Goal: Task Accomplishment & Management: Use online tool/utility

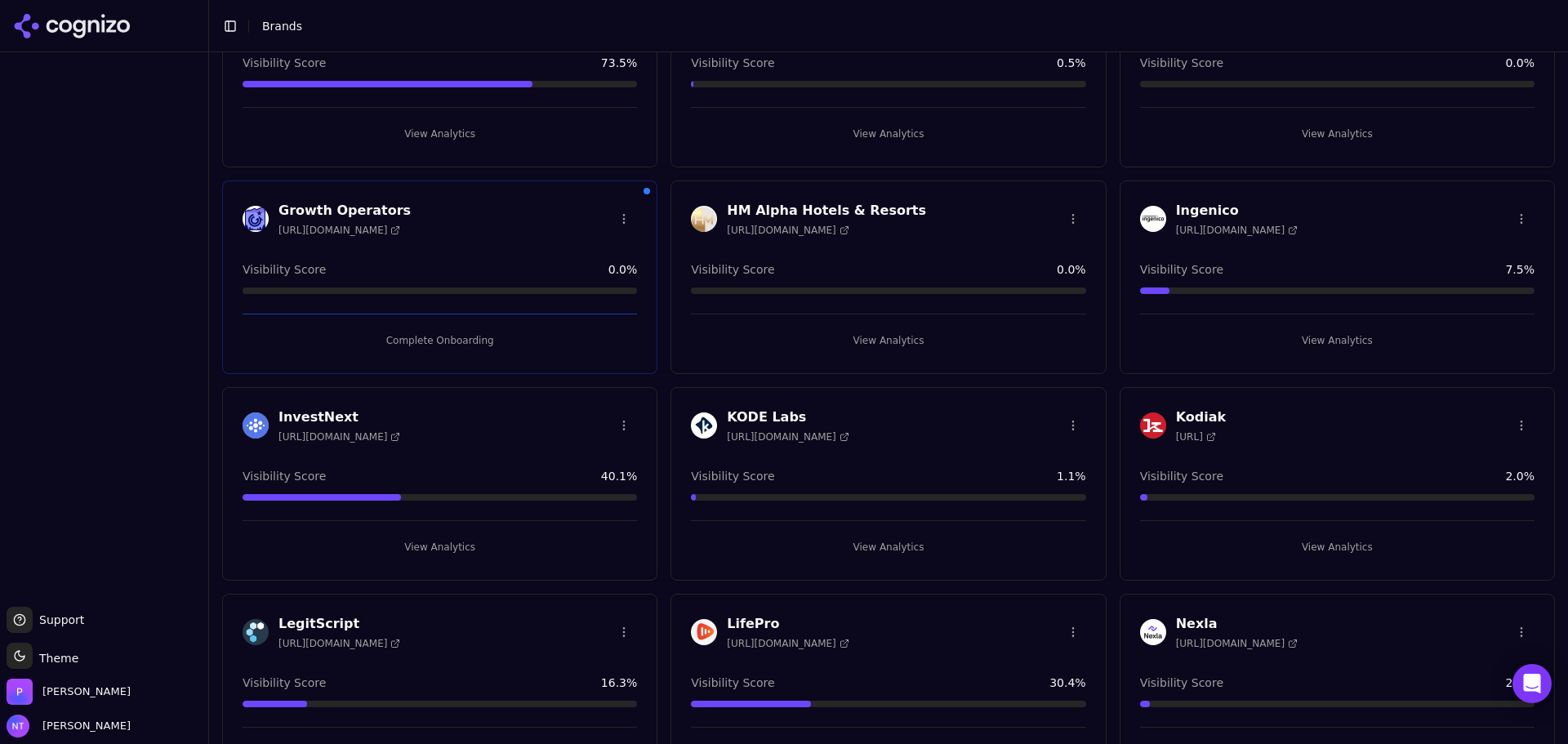
scroll to position [439, 0]
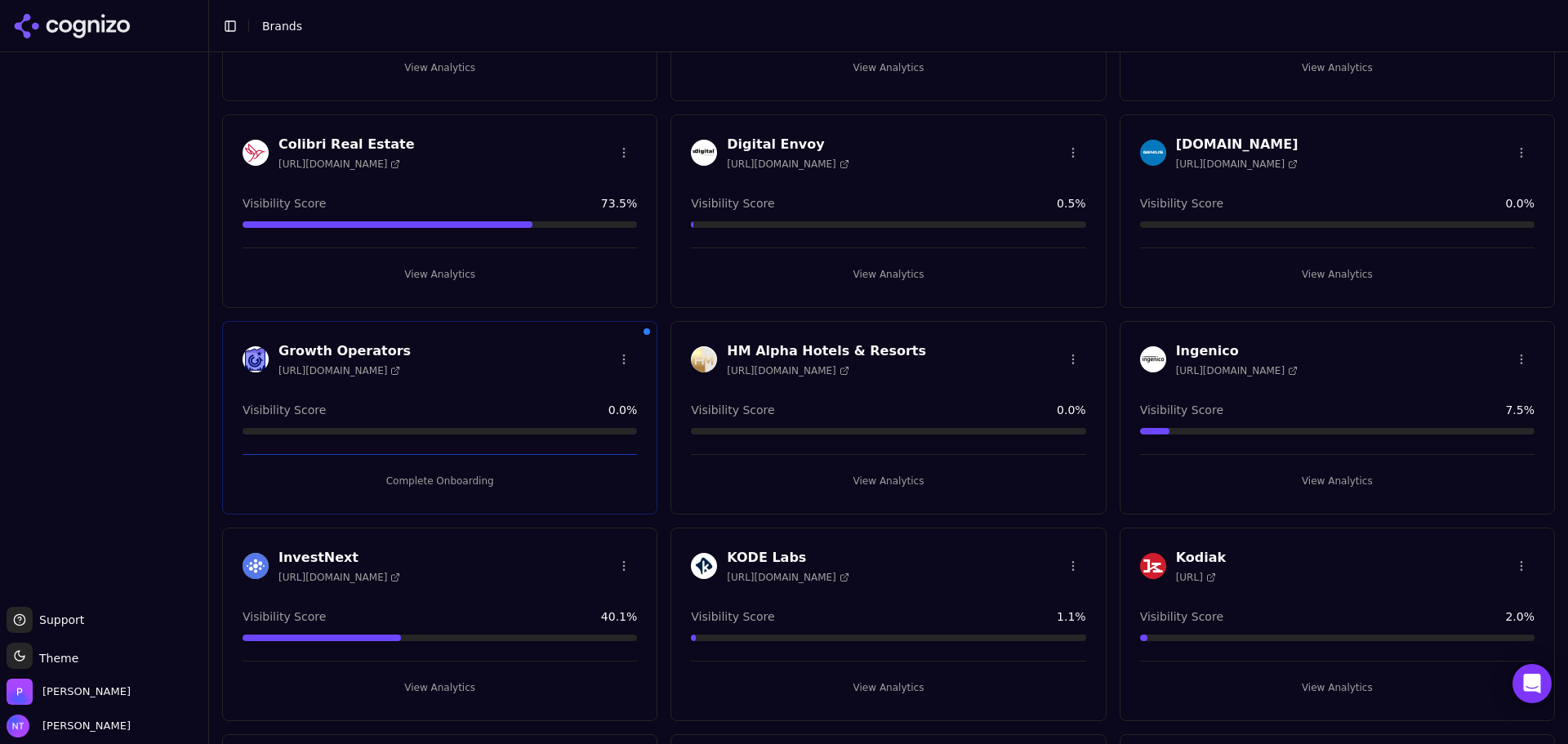
click at [1361, 264] on button "View Analytics" at bounding box center [1337, 274] width 395 height 26
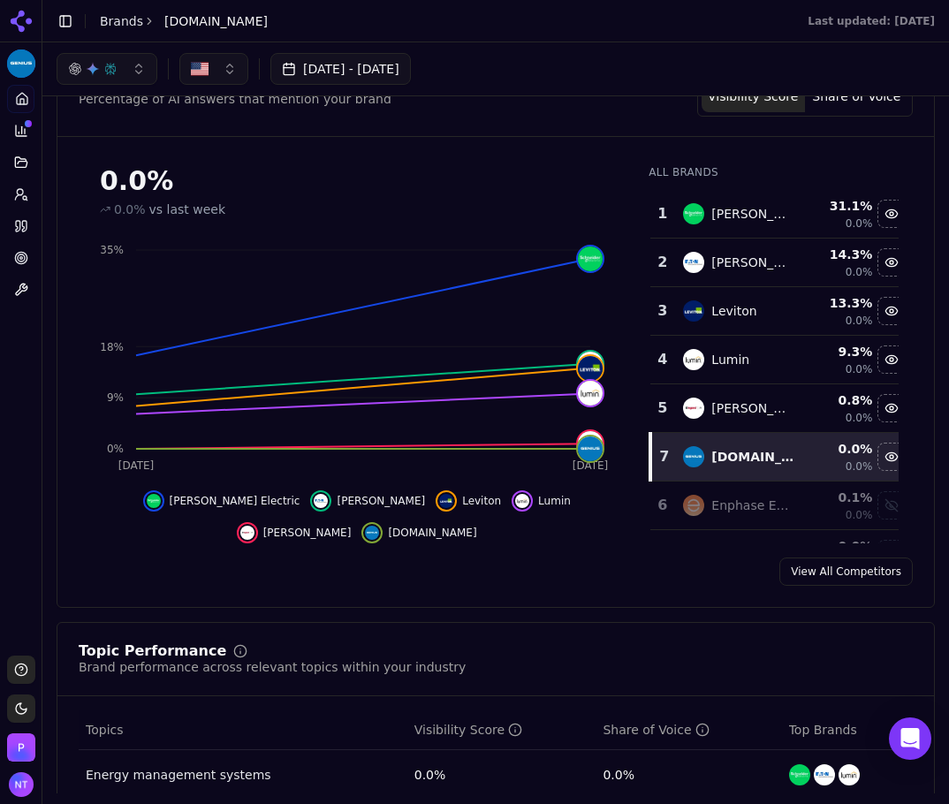
scroll to position [80, 0]
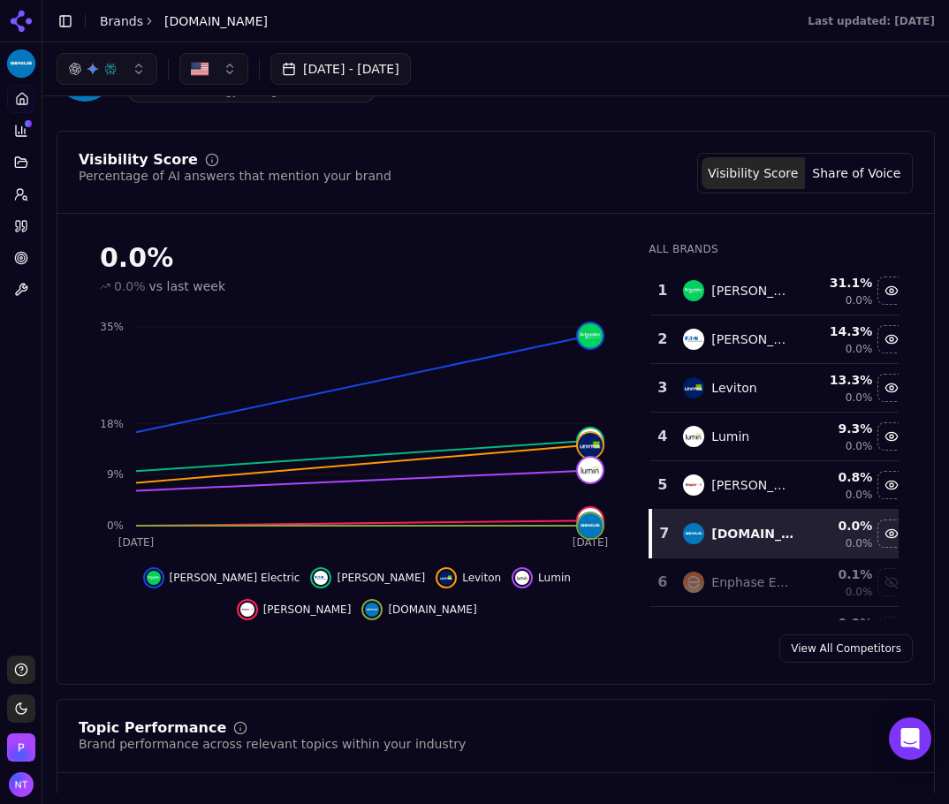
click at [845, 162] on button "Share of Voice" at bounding box center [856, 173] width 103 height 32
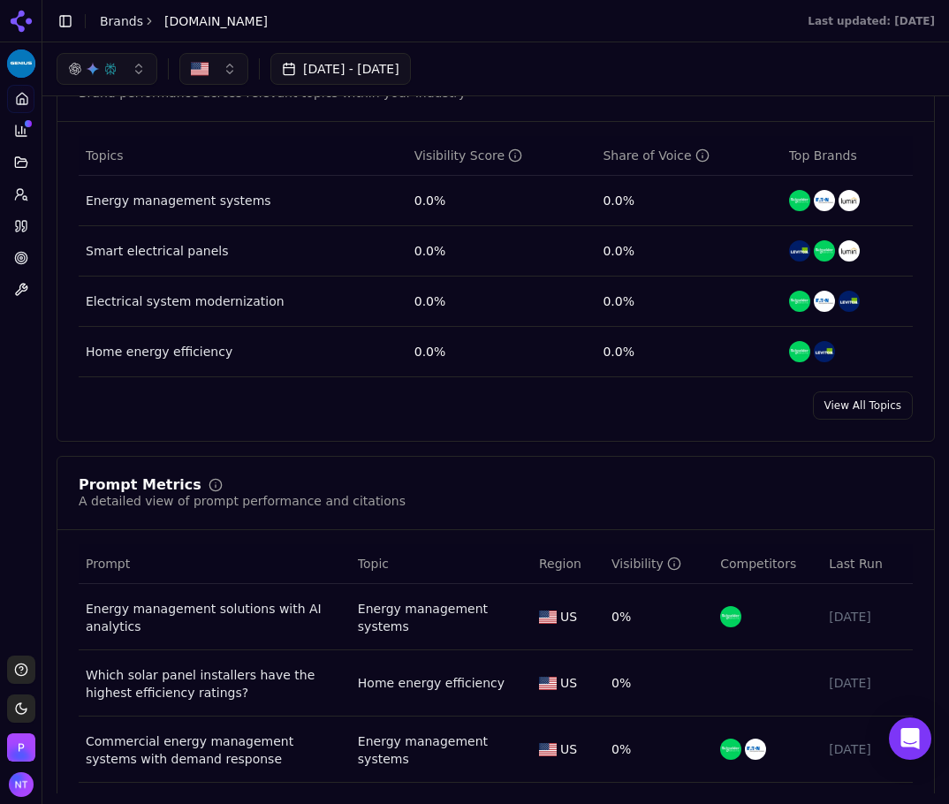
scroll to position [673, 0]
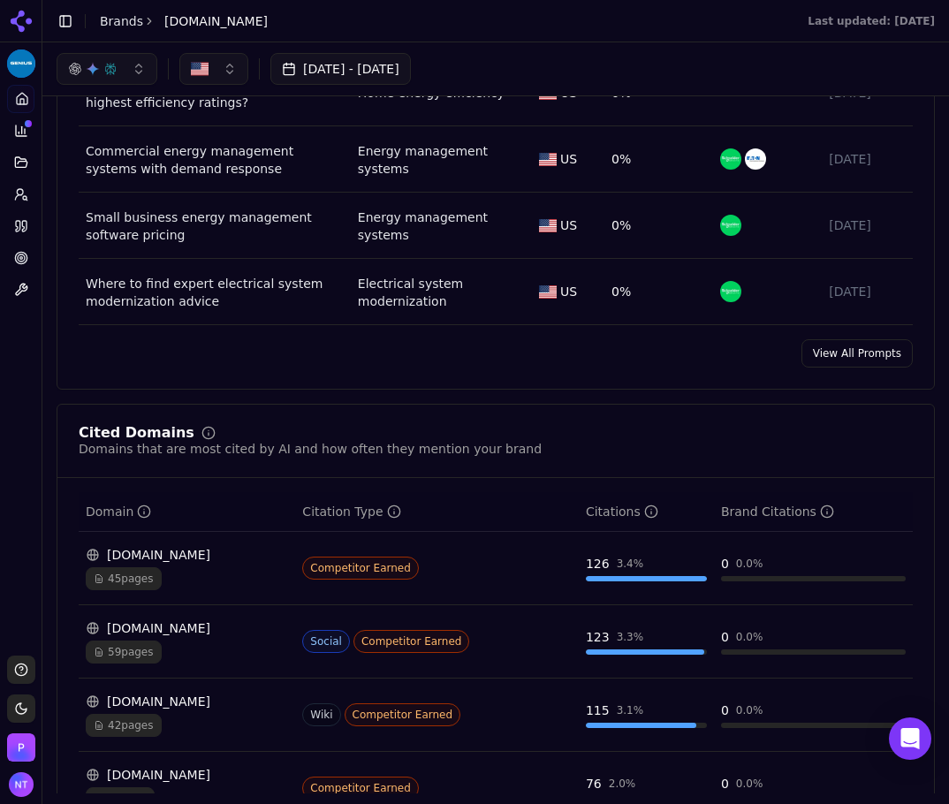
scroll to position [1115, 0]
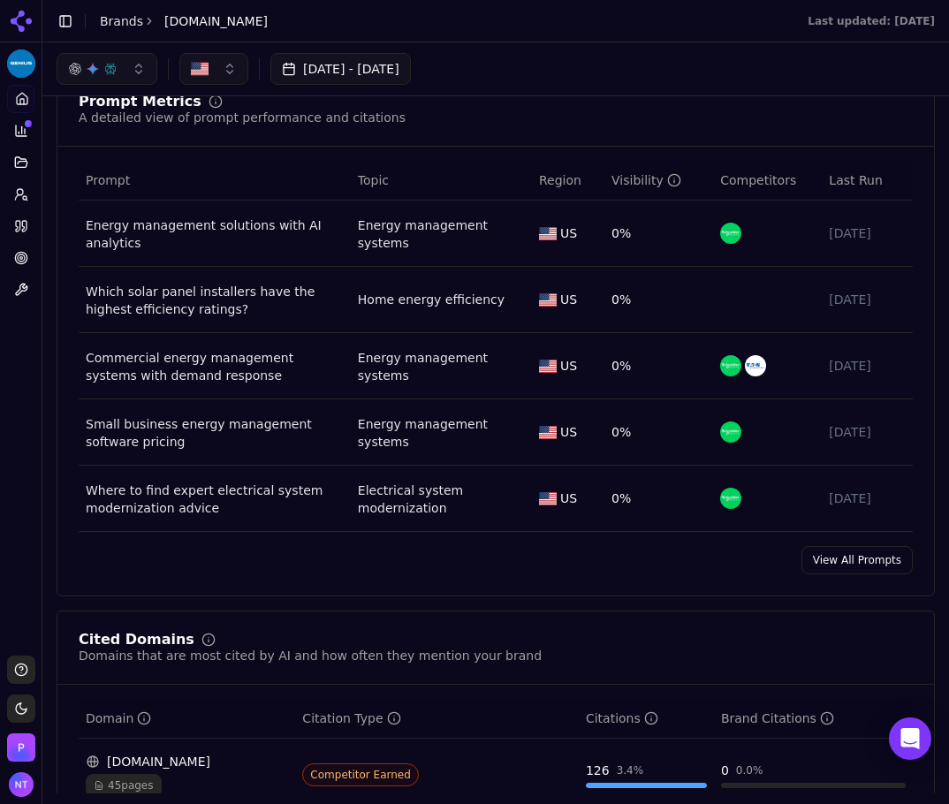
click at [840, 552] on link "View All Prompts" at bounding box center [857, 560] width 111 height 28
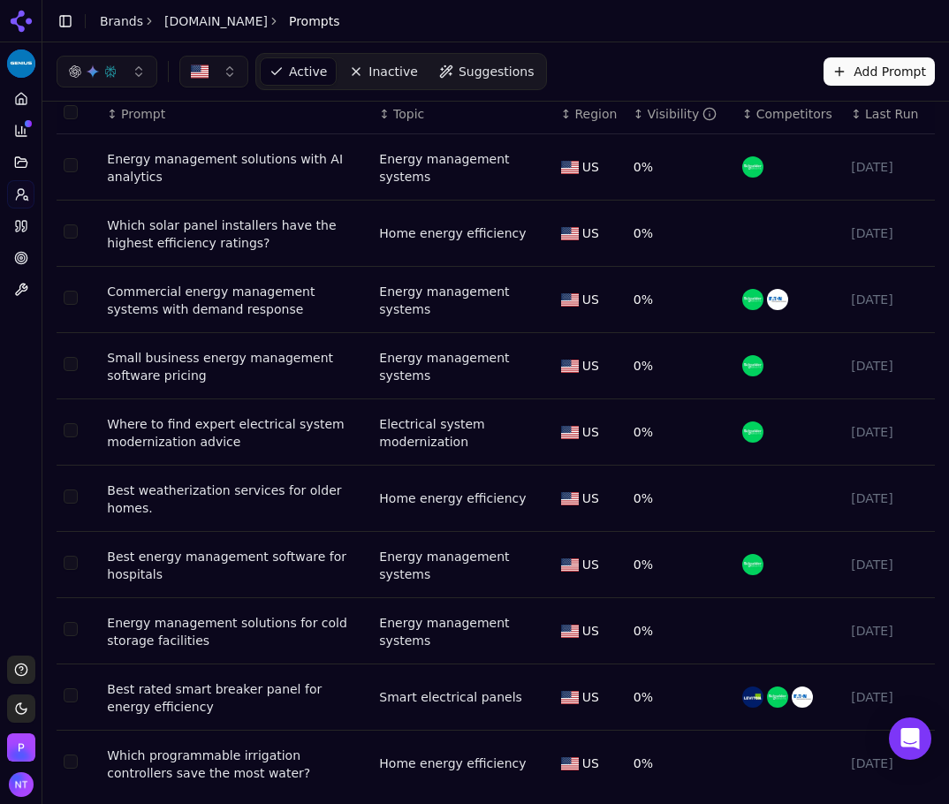
scroll to position [53, 0]
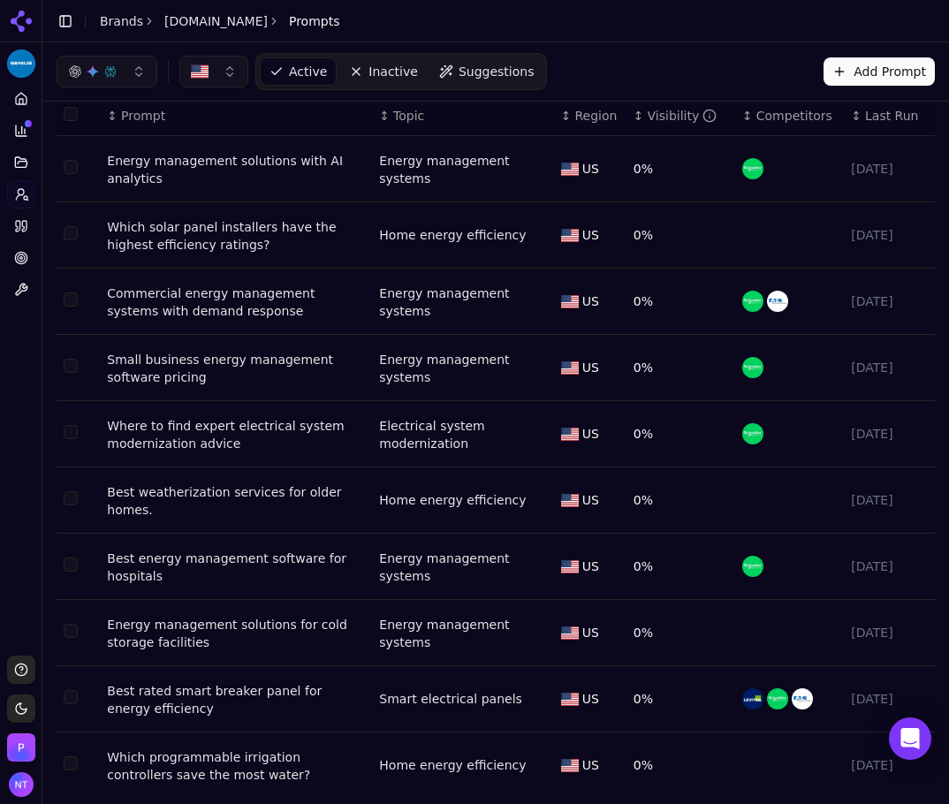
click at [85, 381] on td "Data table" at bounding box center [78, 368] width 43 height 66
click at [18, 223] on icon at bounding box center [21, 226] width 14 height 14
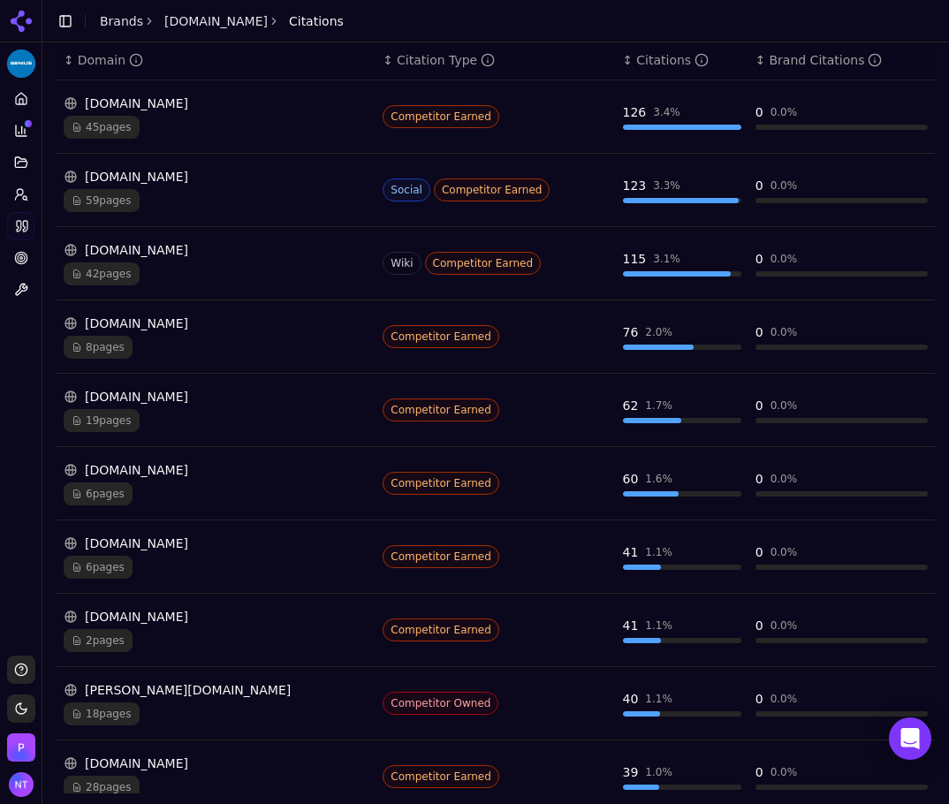
scroll to position [342, 0]
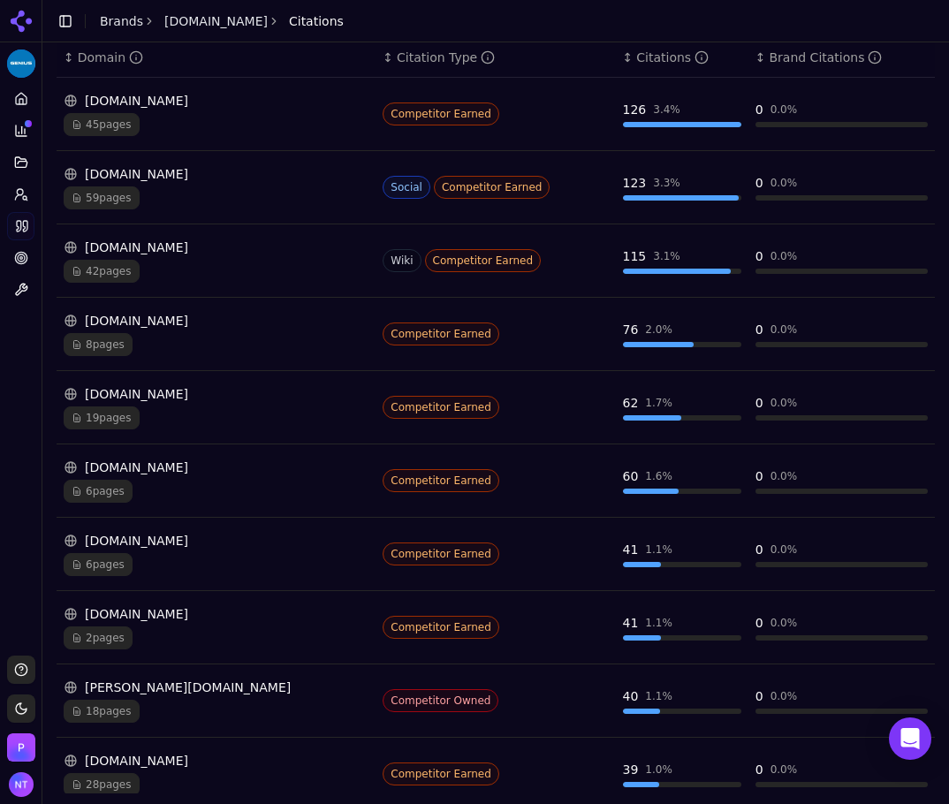
click at [28, 379] on div "Platform Home Competition Topics Prompts Citations Optimize Toolbox" at bounding box center [21, 363] width 42 height 571
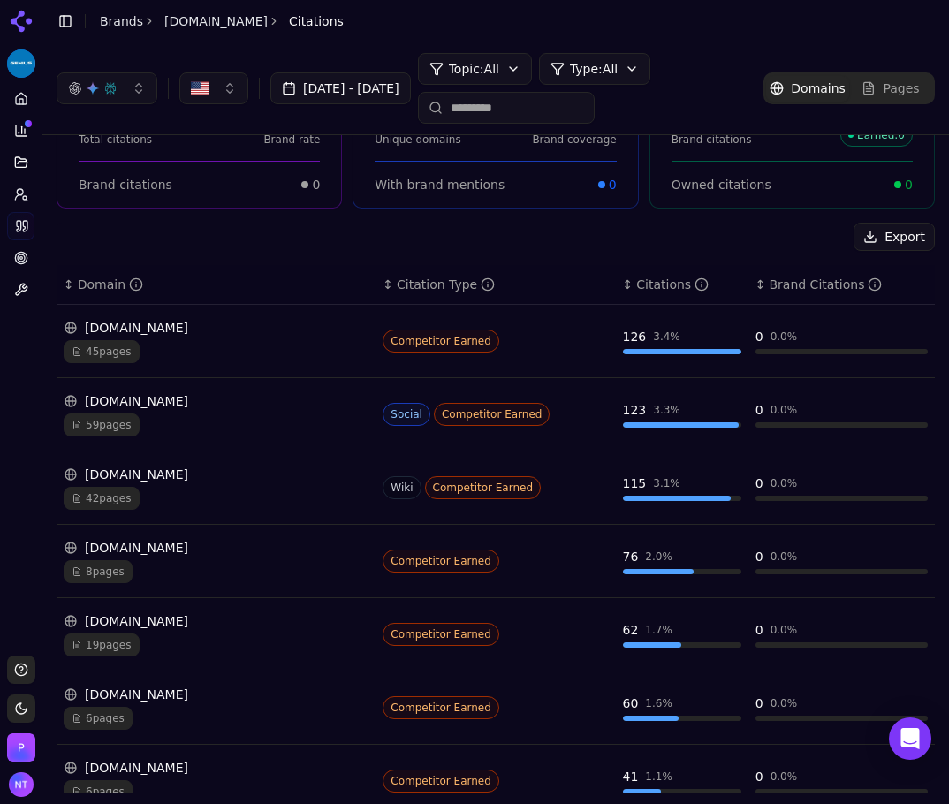
scroll to position [0, 0]
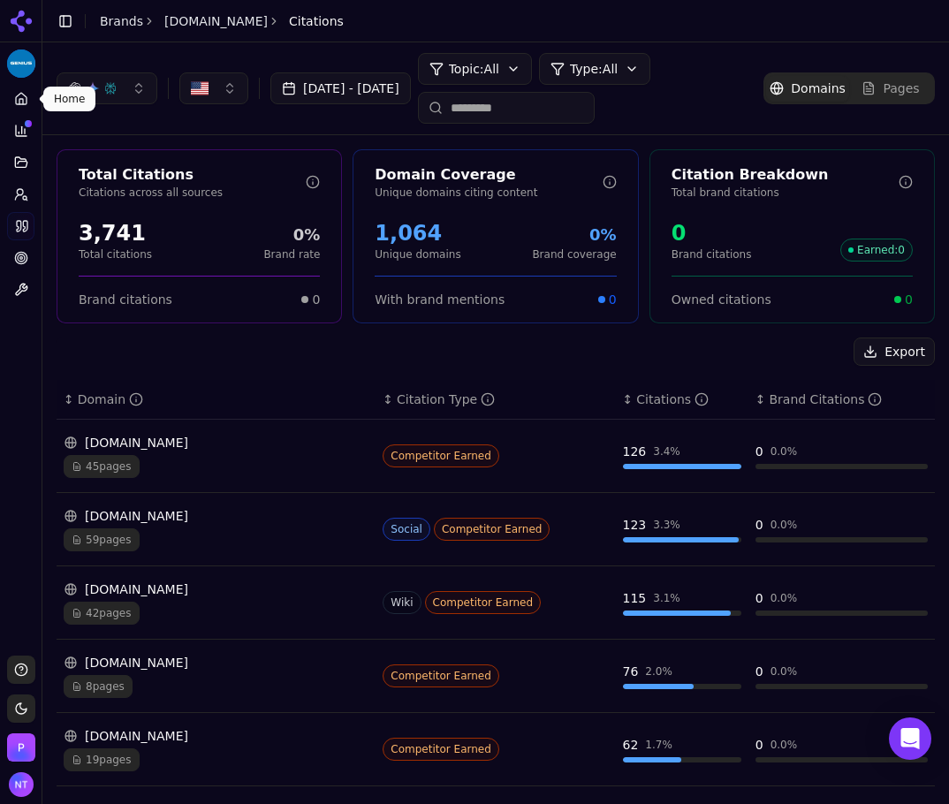
click at [18, 90] on link "Home" at bounding box center [20, 99] width 27 height 28
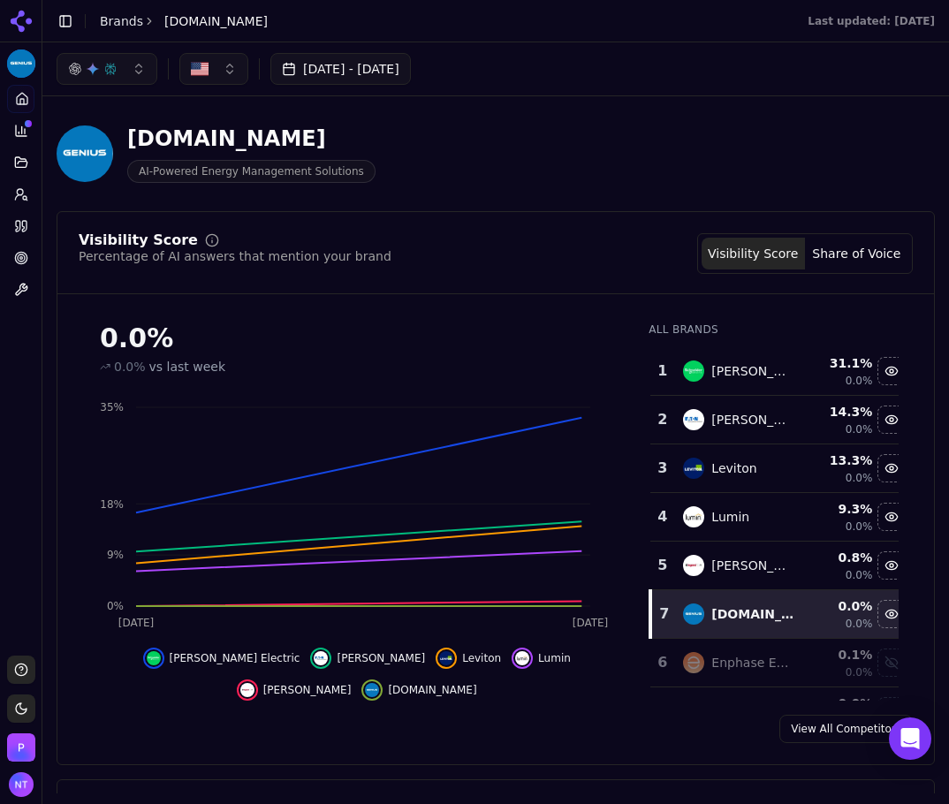
click at [818, 259] on button "Share of Voice" at bounding box center [856, 254] width 103 height 32
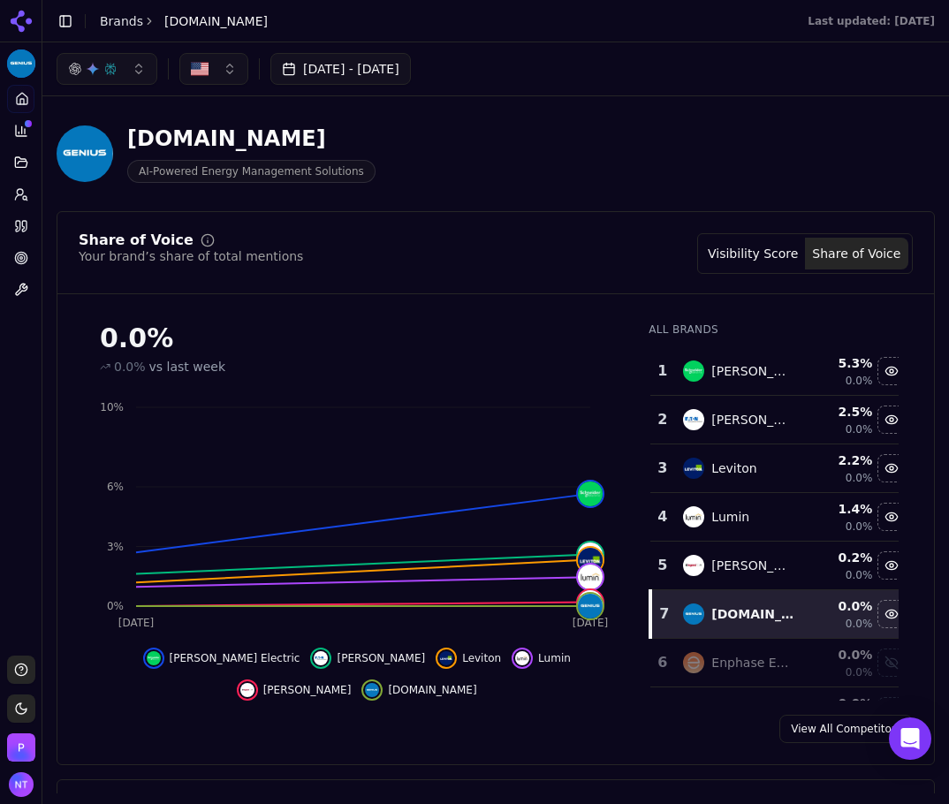
click at [760, 264] on button "Visibility Score" at bounding box center [753, 254] width 103 height 32
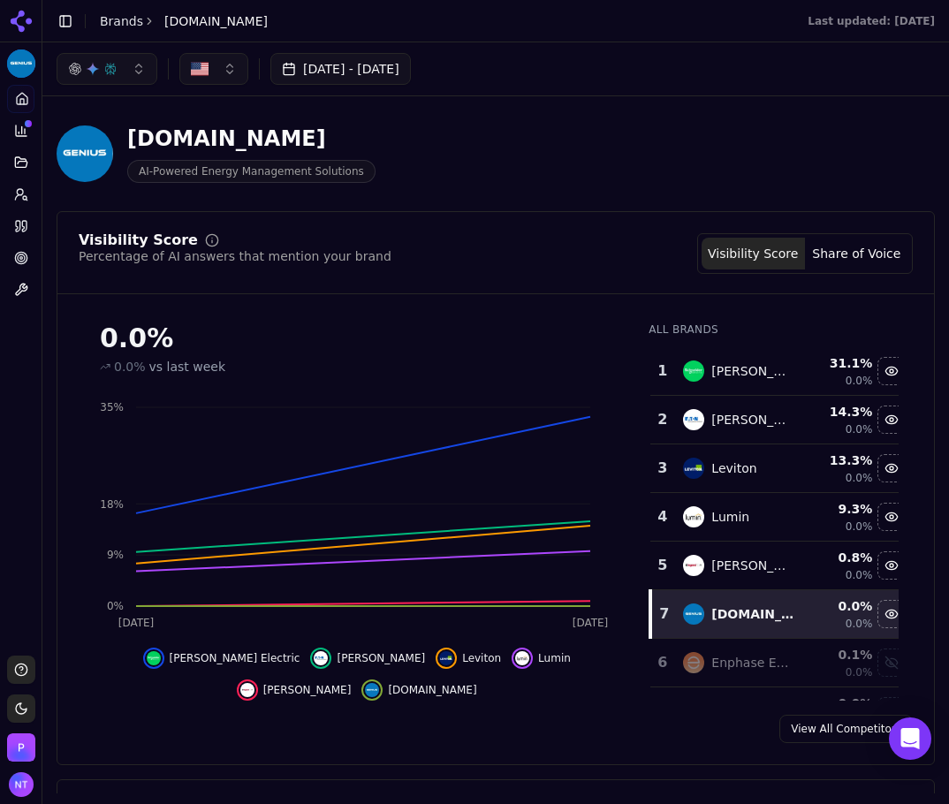
click at [836, 255] on button "Share of Voice" at bounding box center [856, 254] width 103 height 32
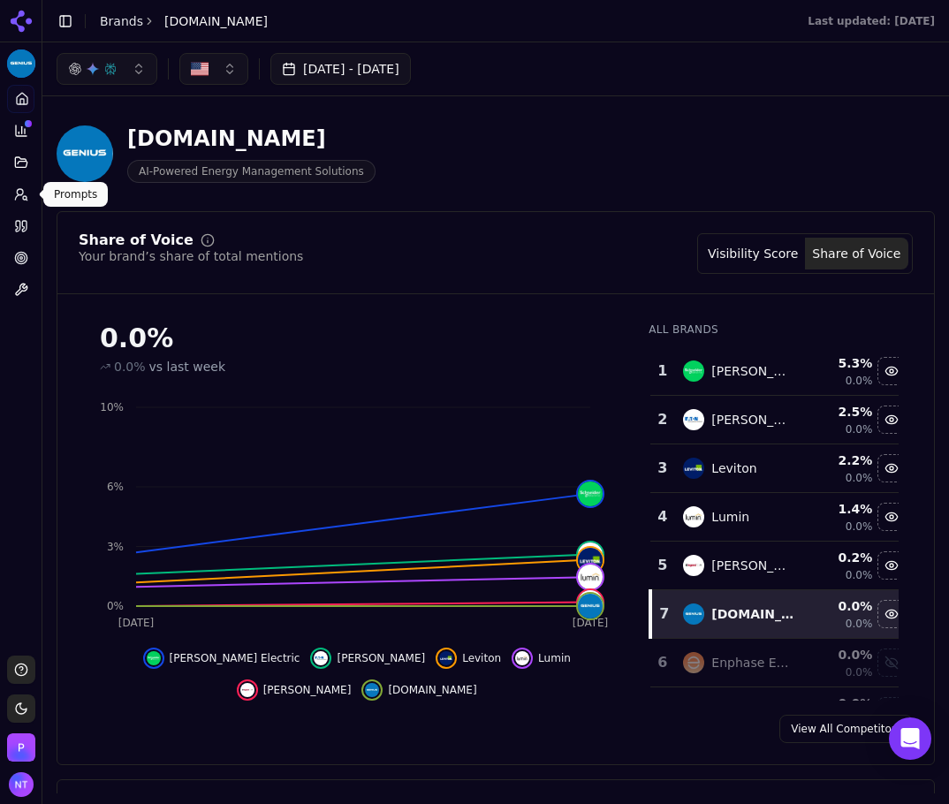
click at [15, 199] on icon at bounding box center [18, 197] width 6 height 4
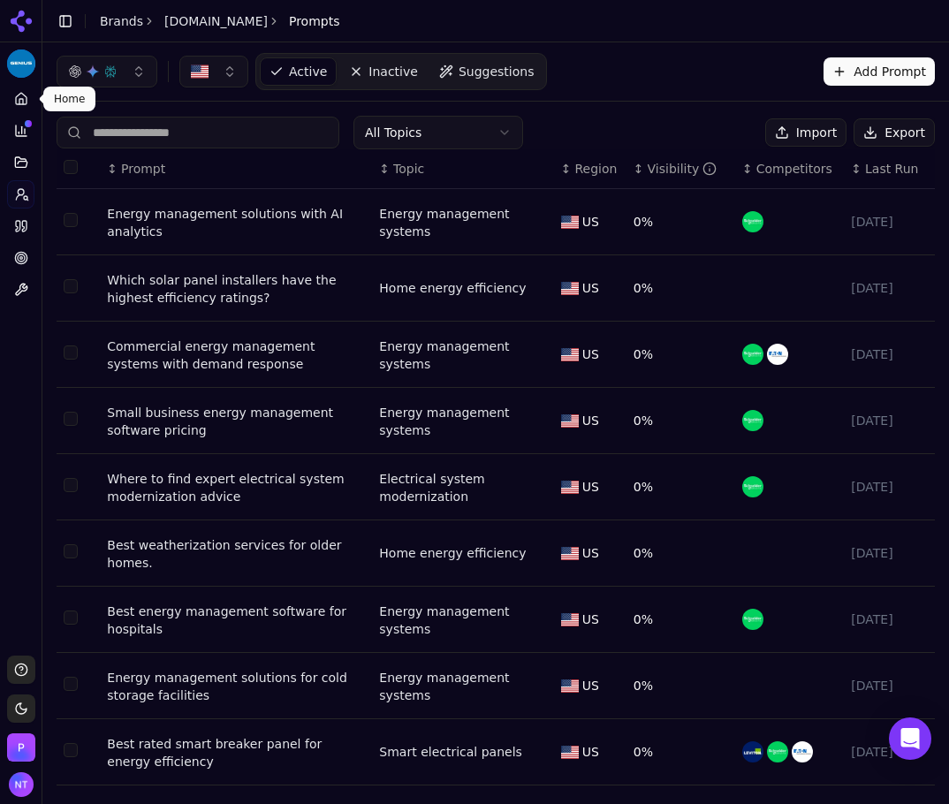
click at [31, 94] on link "Home" at bounding box center [20, 99] width 27 height 28
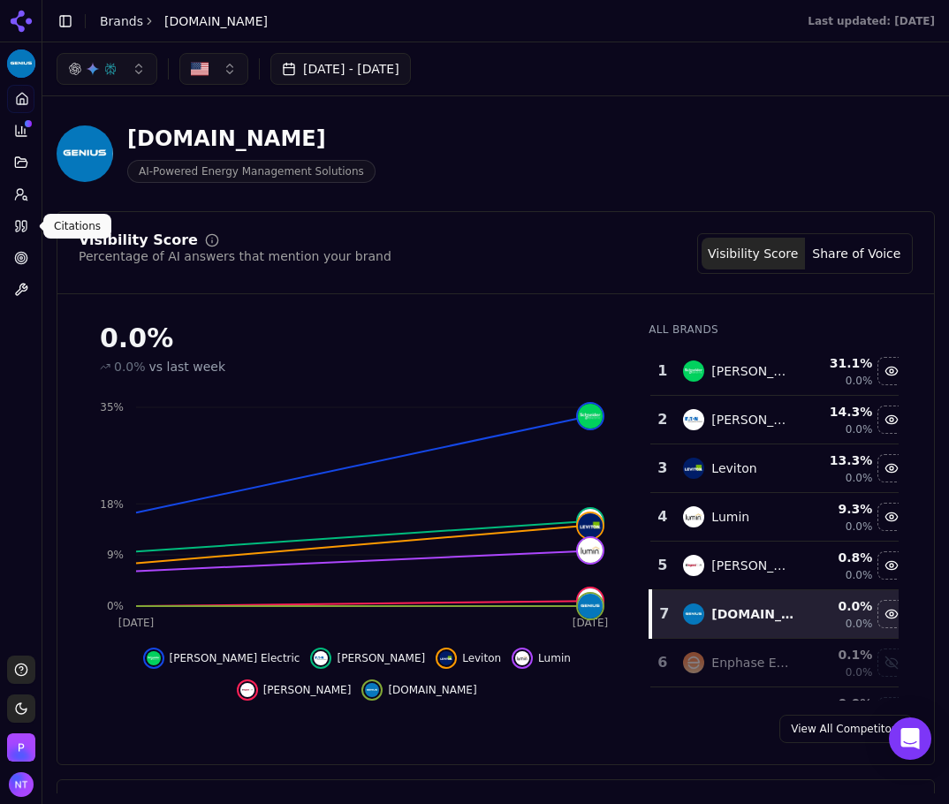
click at [18, 220] on icon at bounding box center [21, 226] width 14 height 14
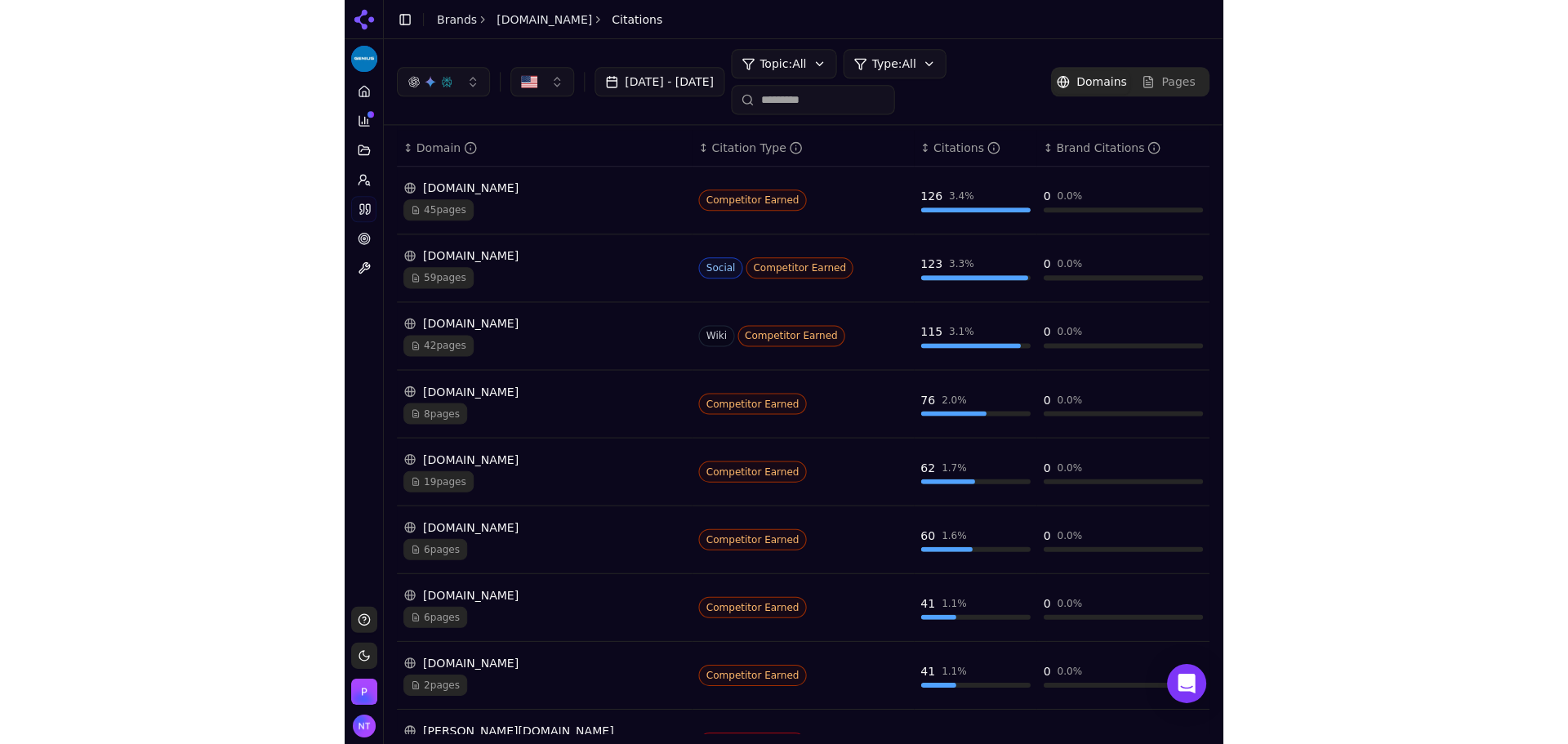
scroll to position [140, 0]
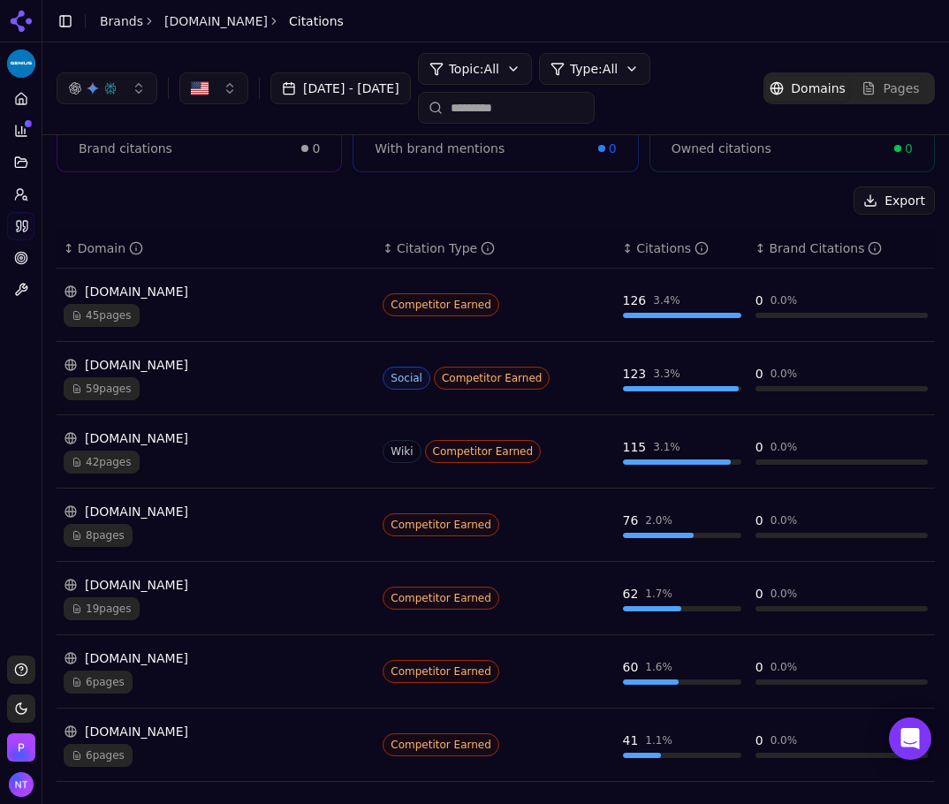
click at [162, 291] on div "[DOMAIN_NAME]" at bounding box center [216, 292] width 305 height 18
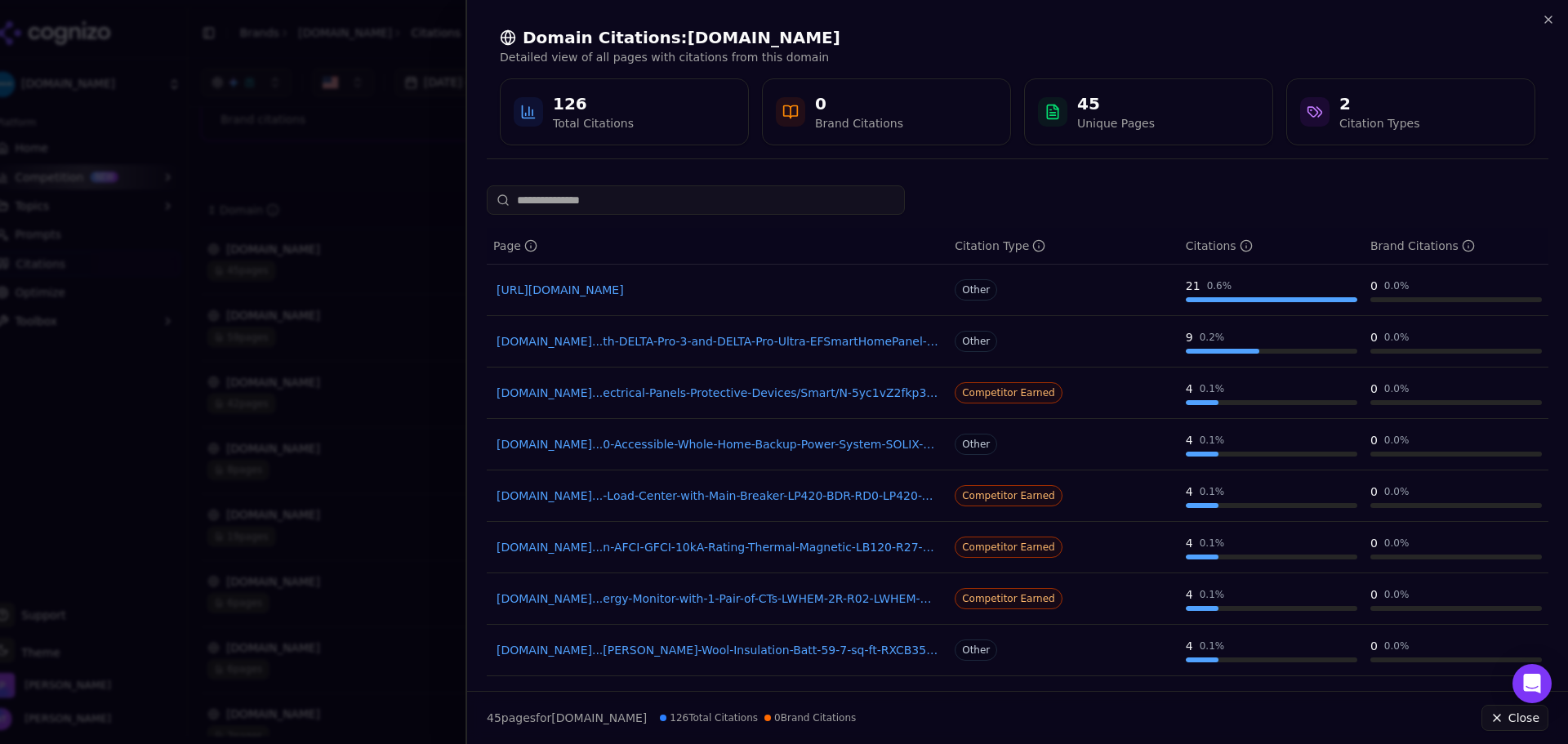
scroll to position [104, 0]
click at [1542, 18] on icon "button" at bounding box center [1549, 19] width 13 height 13
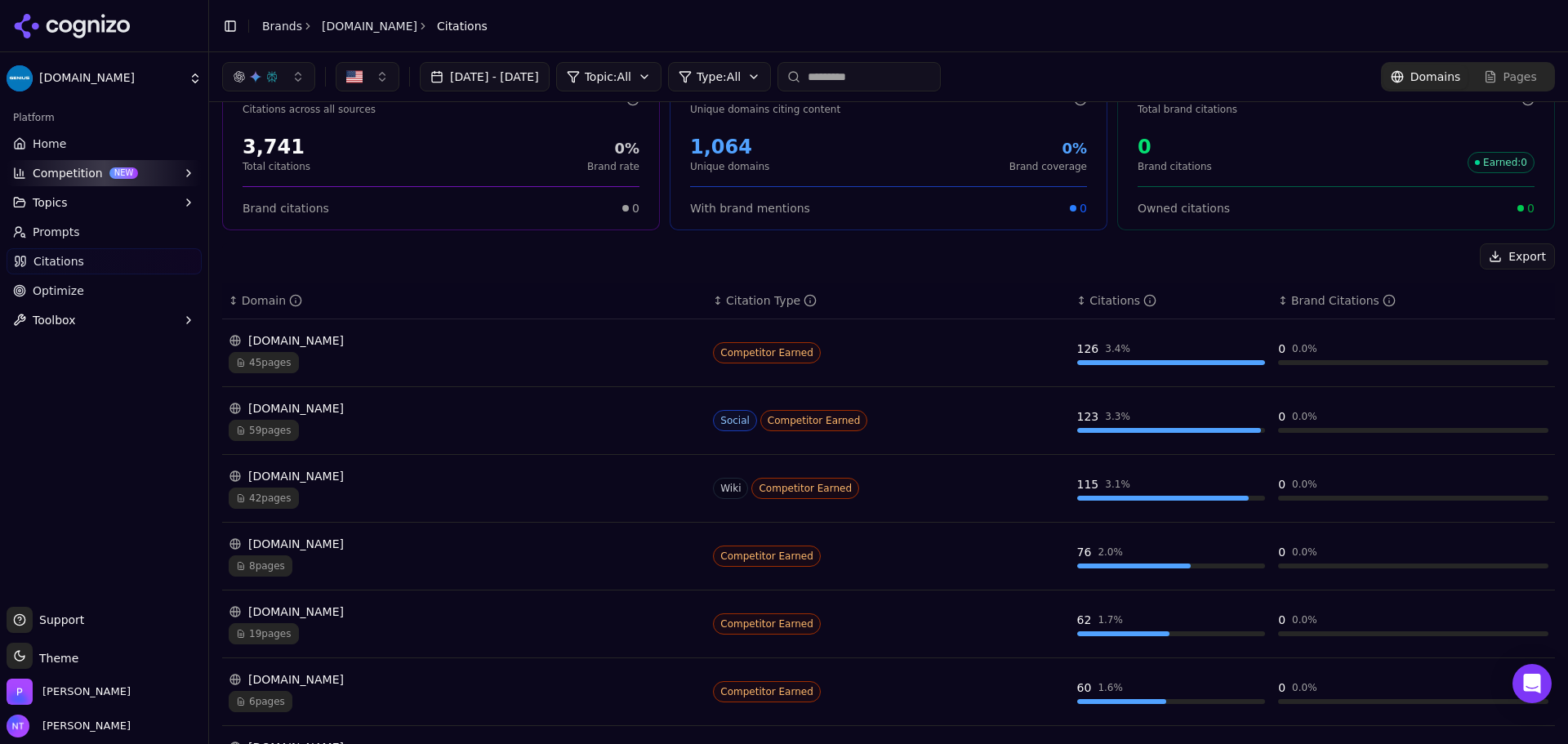
scroll to position [0, 0]
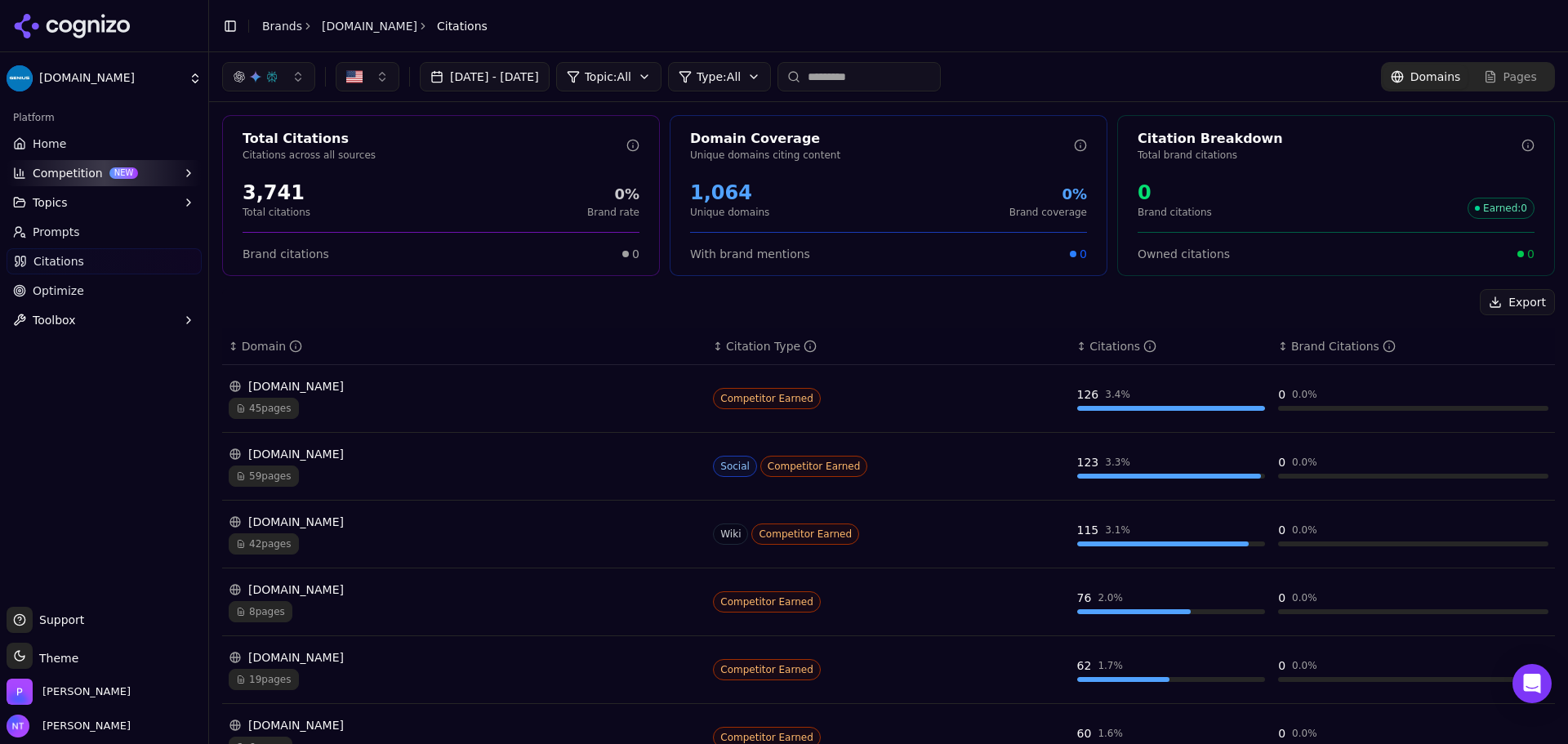
click at [62, 238] on span "Prompts" at bounding box center [55, 232] width 47 height 17
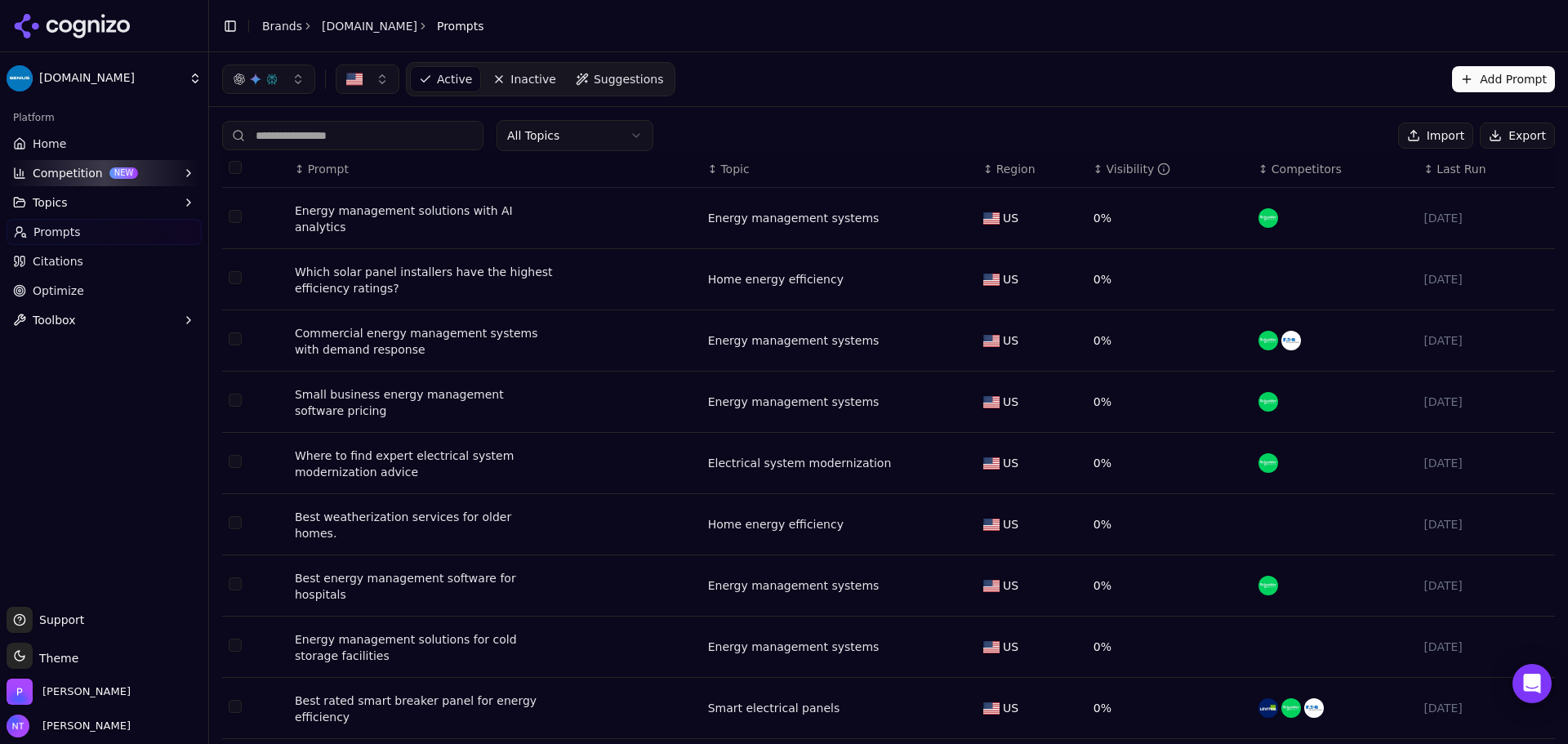
click at [1488, 137] on button "Export" at bounding box center [1516, 136] width 75 height 26
click at [269, 23] on link "Brands" at bounding box center [282, 26] width 40 height 13
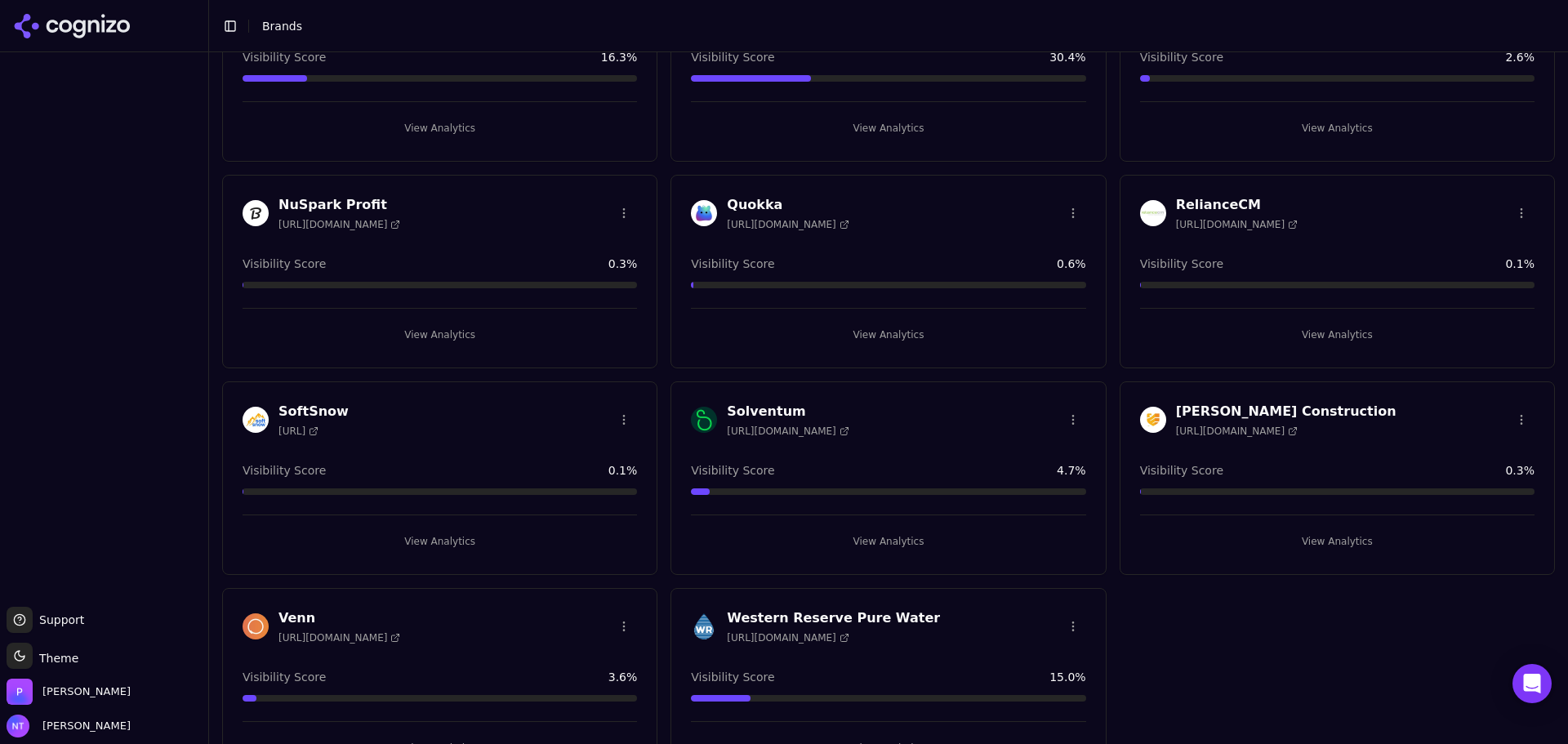
scroll to position [1256, 0]
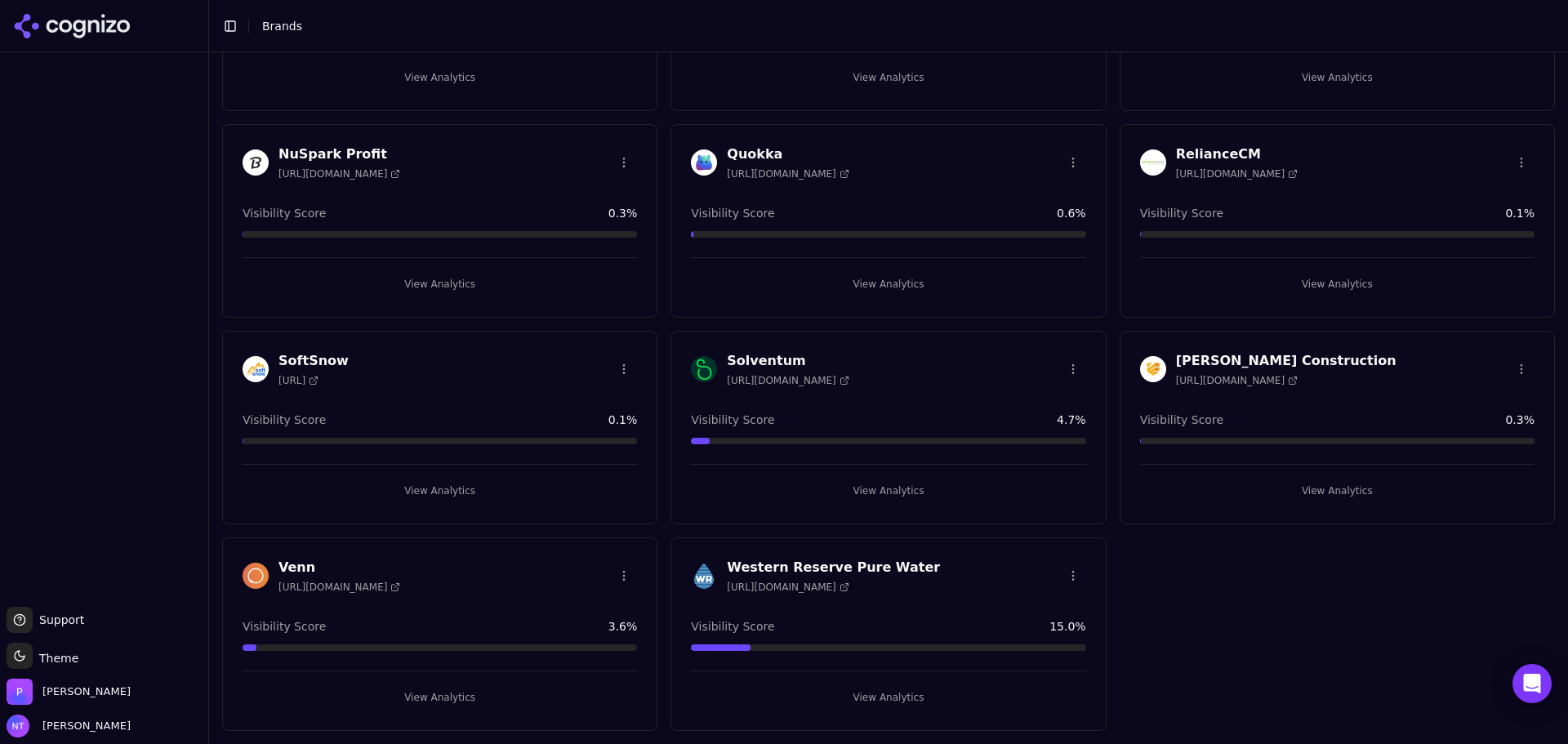
click at [888, 493] on button "View Analytics" at bounding box center [888, 491] width 395 height 26
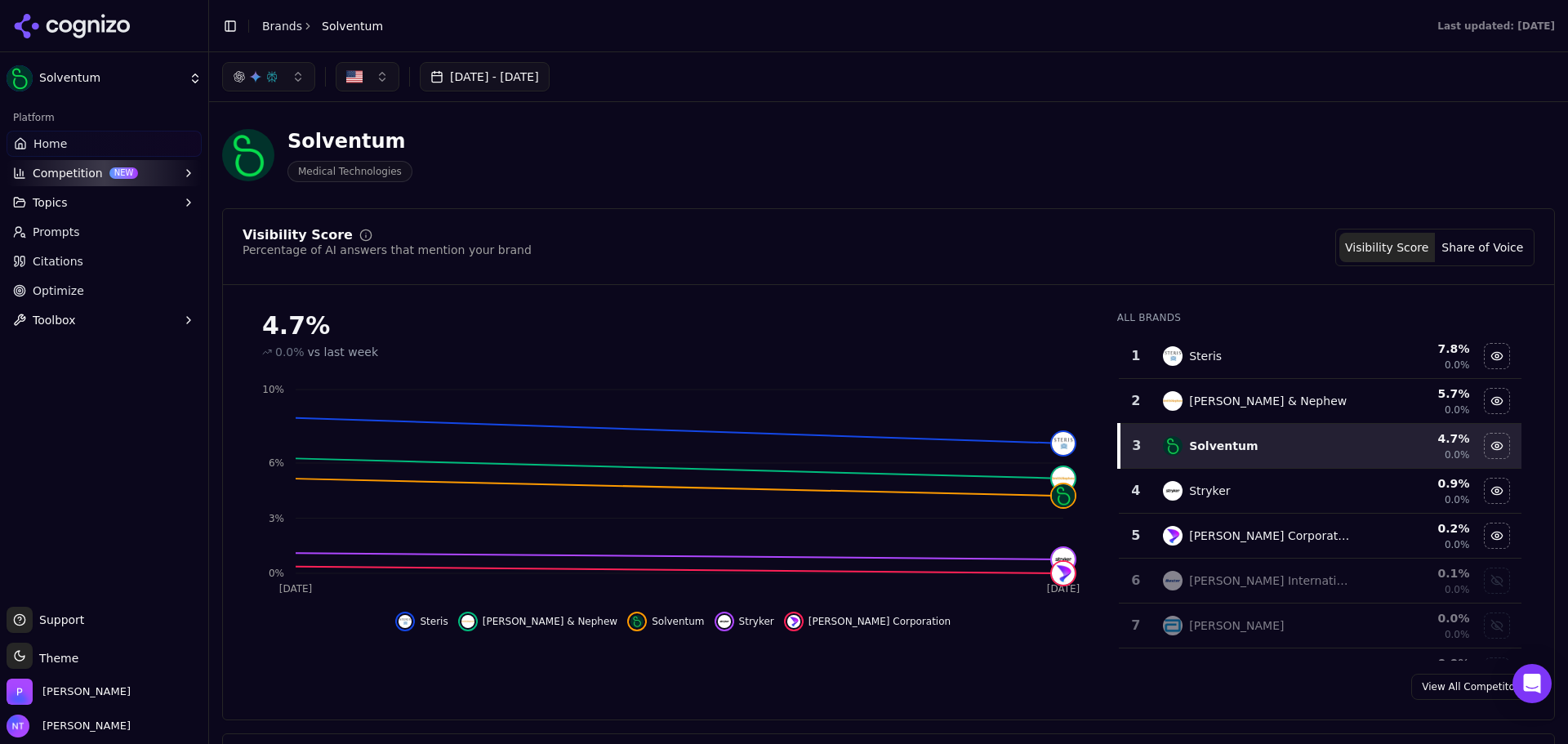
click at [1100, 127] on div "Solventum Medical Technologies" at bounding box center [888, 155] width 1332 height 80
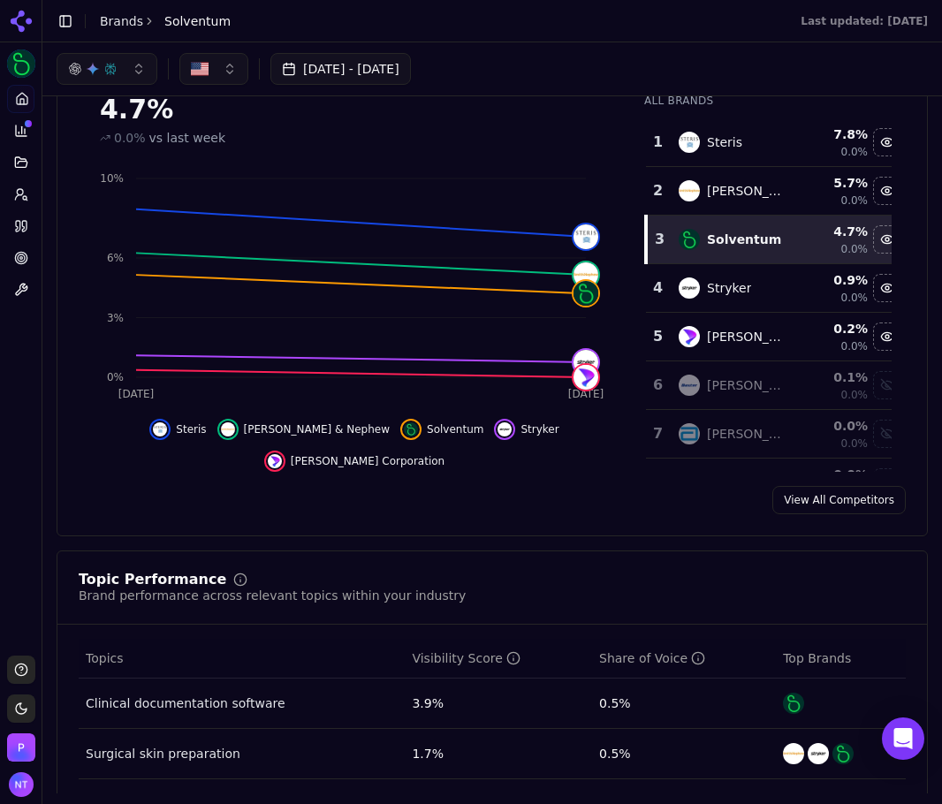
scroll to position [108, 0]
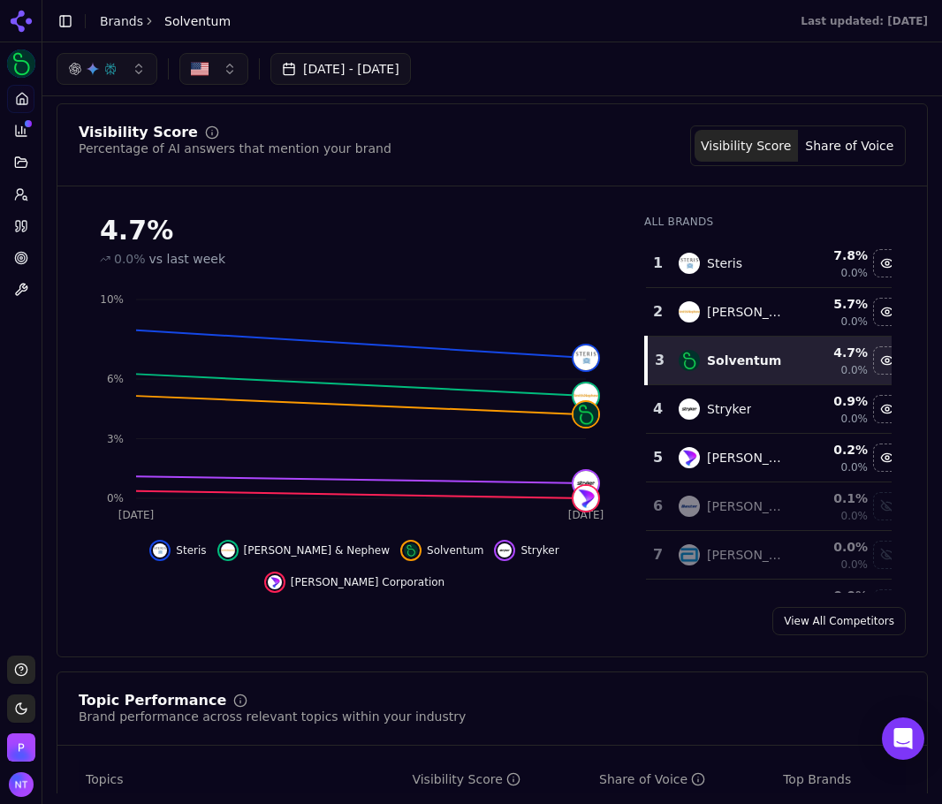
click at [885, 123] on div "Visibility Score Percentage of AI answers that mention your brand Visibility Sc…" at bounding box center [492, 380] width 871 height 554
click at [814, 141] on button "Share of Voice" at bounding box center [849, 146] width 103 height 32
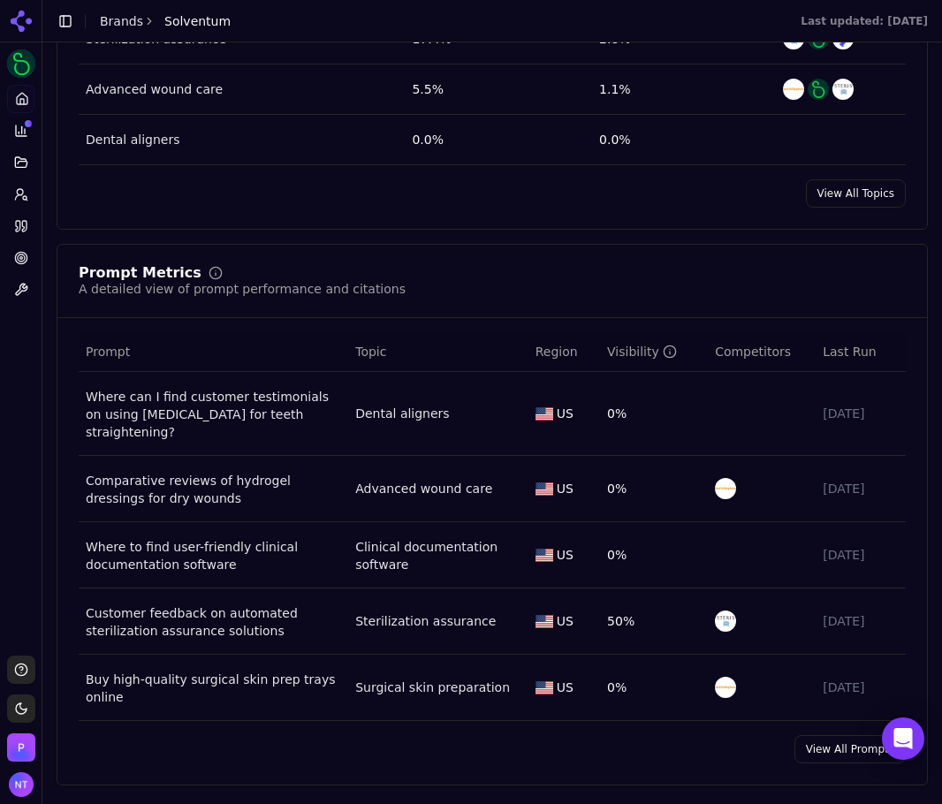
scroll to position [1080, 0]
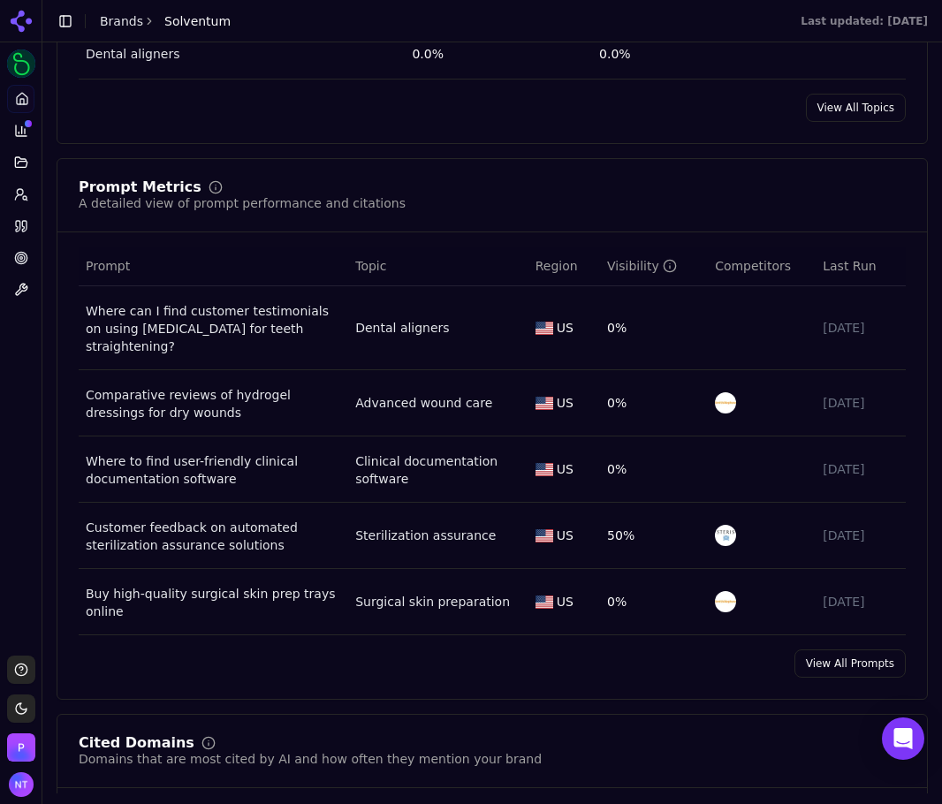
drag, startPoint x: 841, startPoint y: 635, endPoint x: 841, endPoint y: 651, distance: 15.9
click at [841, 635] on div "Prompt Metrics A detailed view of prompt performance and citations Prompt Topic…" at bounding box center [492, 429] width 871 height 542
click at [841, 651] on link "View All Prompts" at bounding box center [850, 664] width 111 height 28
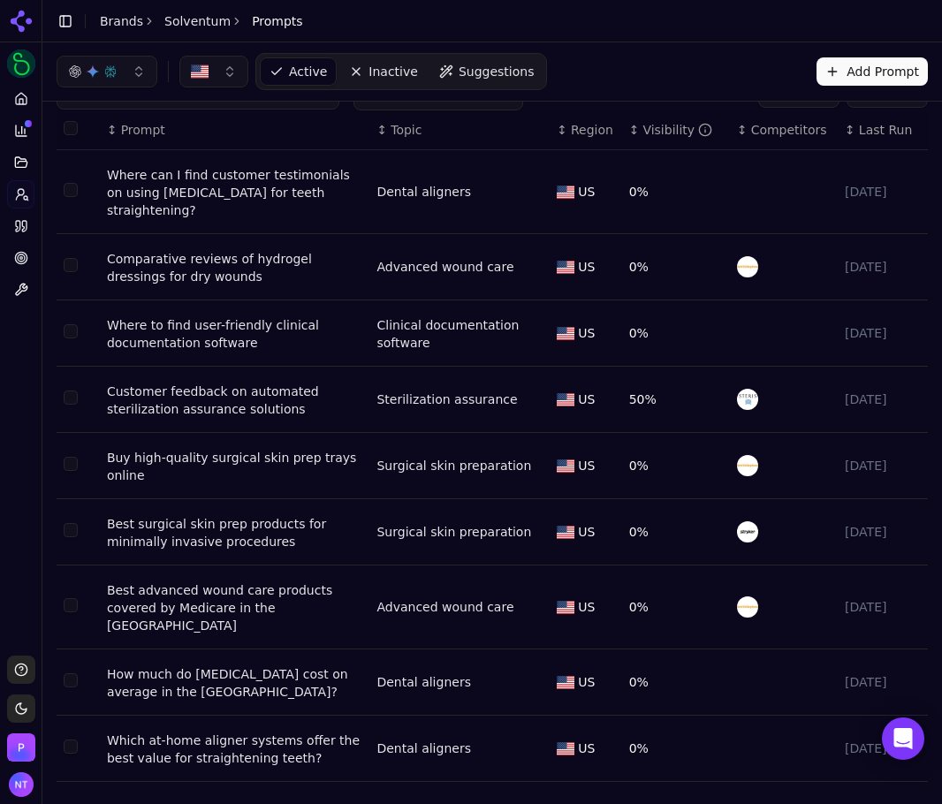
scroll to position [49, 0]
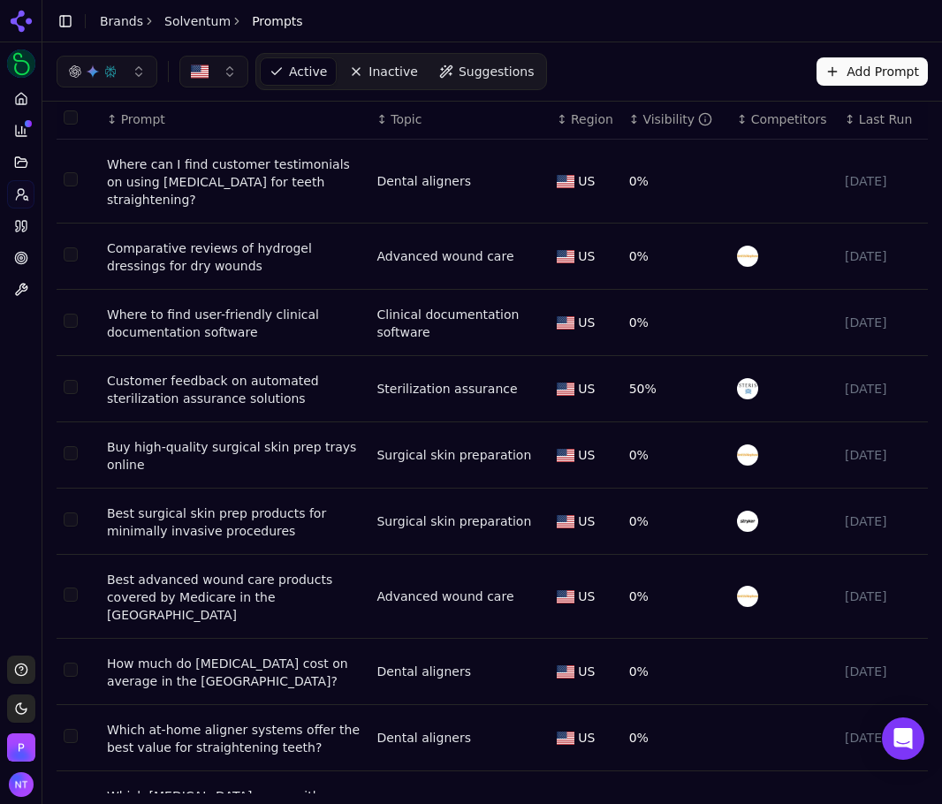
click at [25, 232] on icon at bounding box center [24, 226] width 4 height 11
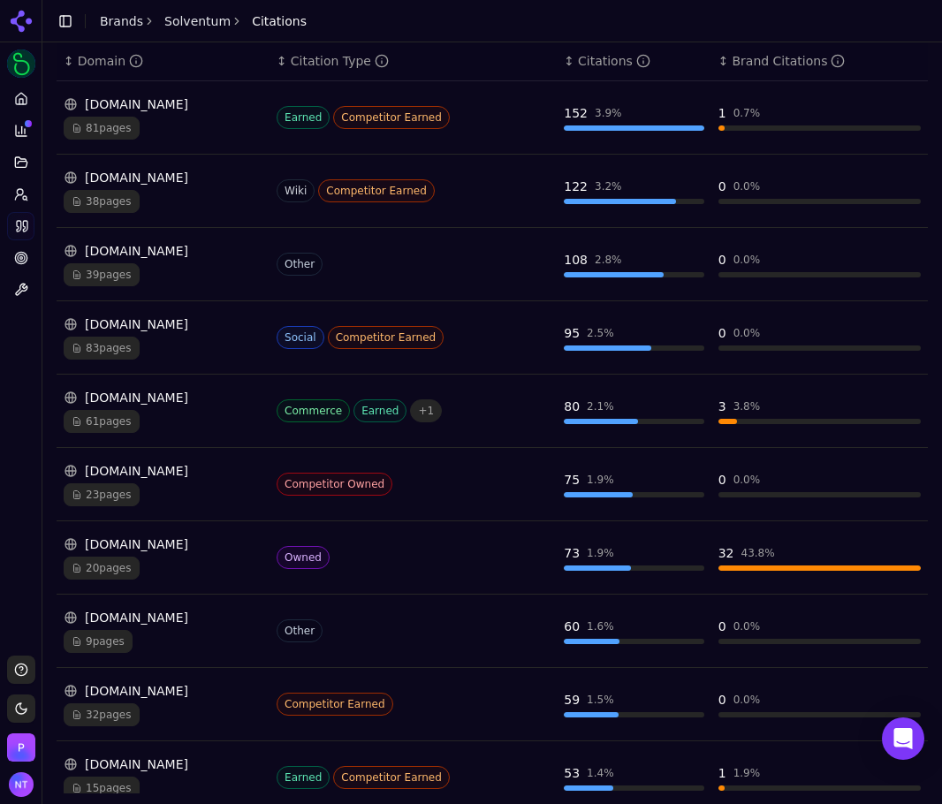
scroll to position [343, 0]
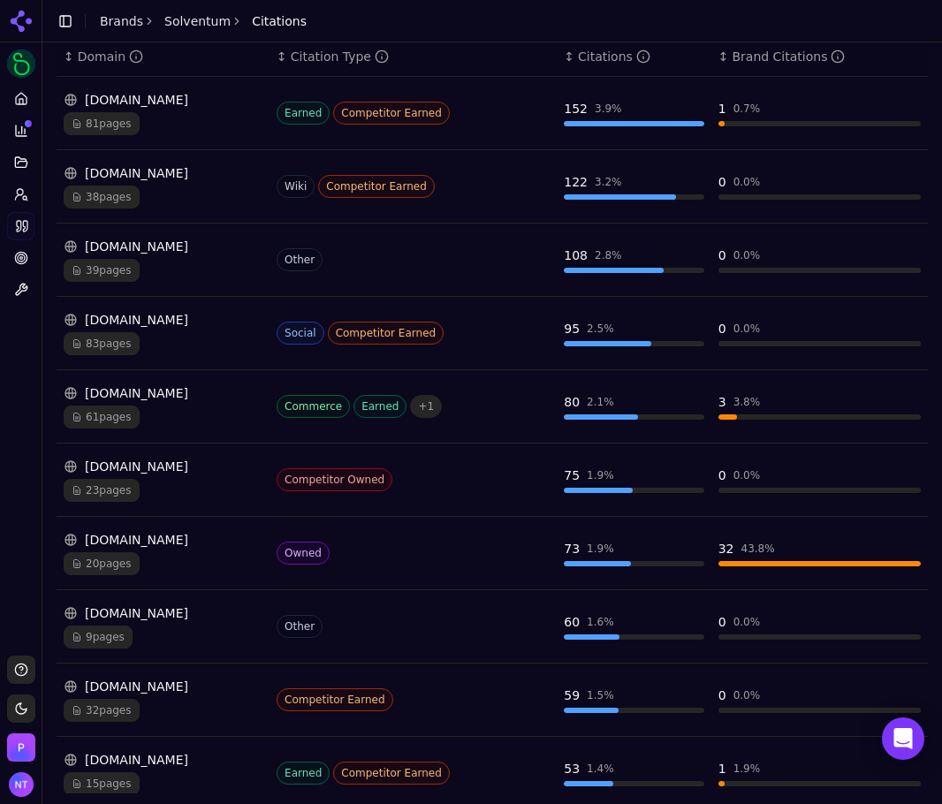
click at [30, 369] on div "Platform Home Competition Topics Prompts Citations Optimize Toolbox" at bounding box center [21, 363] width 42 height 571
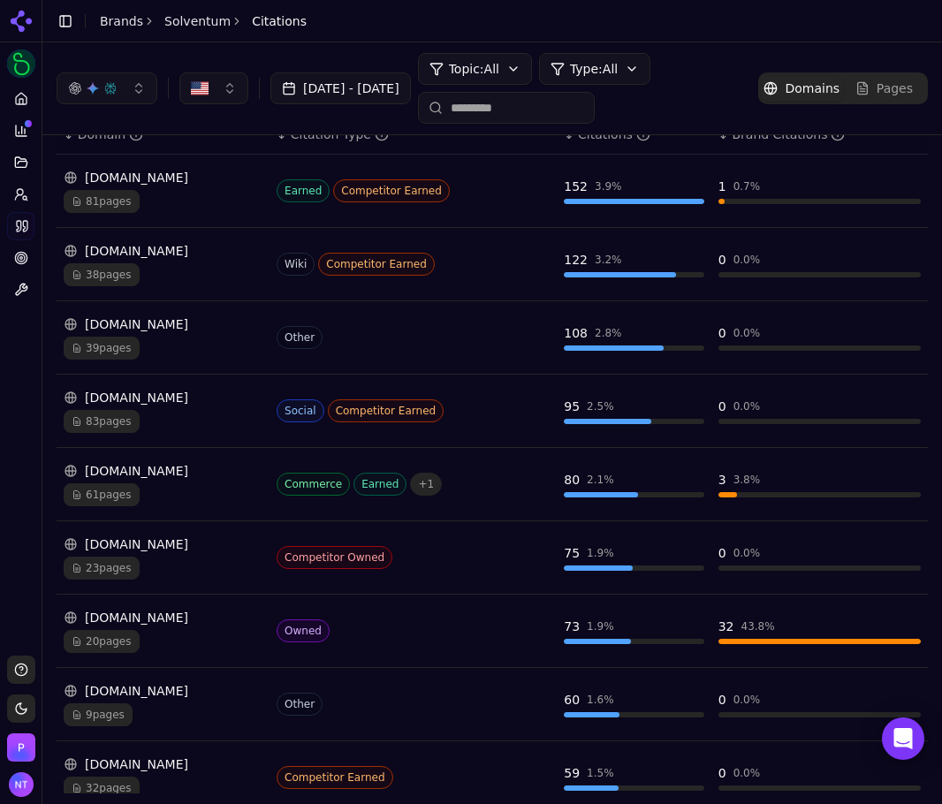
scroll to position [0, 0]
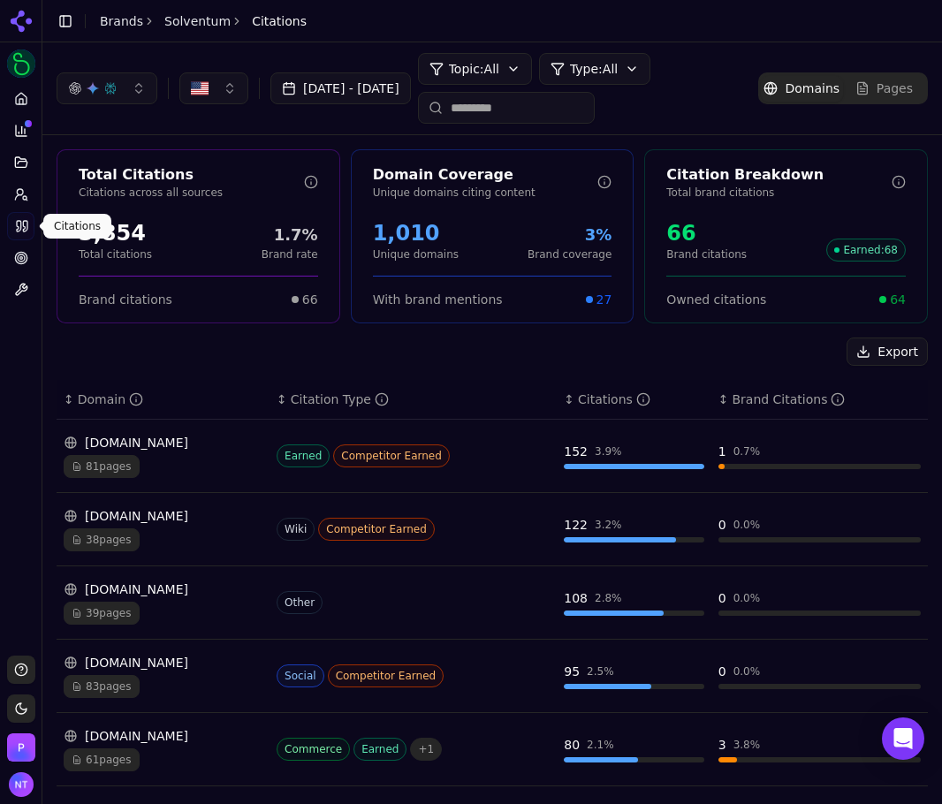
click at [30, 222] on body "Solventum Platform Home Competition Topics Prompts Citations Optimize Toolbox S…" at bounding box center [471, 402] width 942 height 804
click at [23, 222] on icon at bounding box center [25, 226] width 4 height 11
click at [27, 224] on icon at bounding box center [25, 226] width 4 height 11
click at [27, 203] on link "Prompts" at bounding box center [20, 194] width 27 height 28
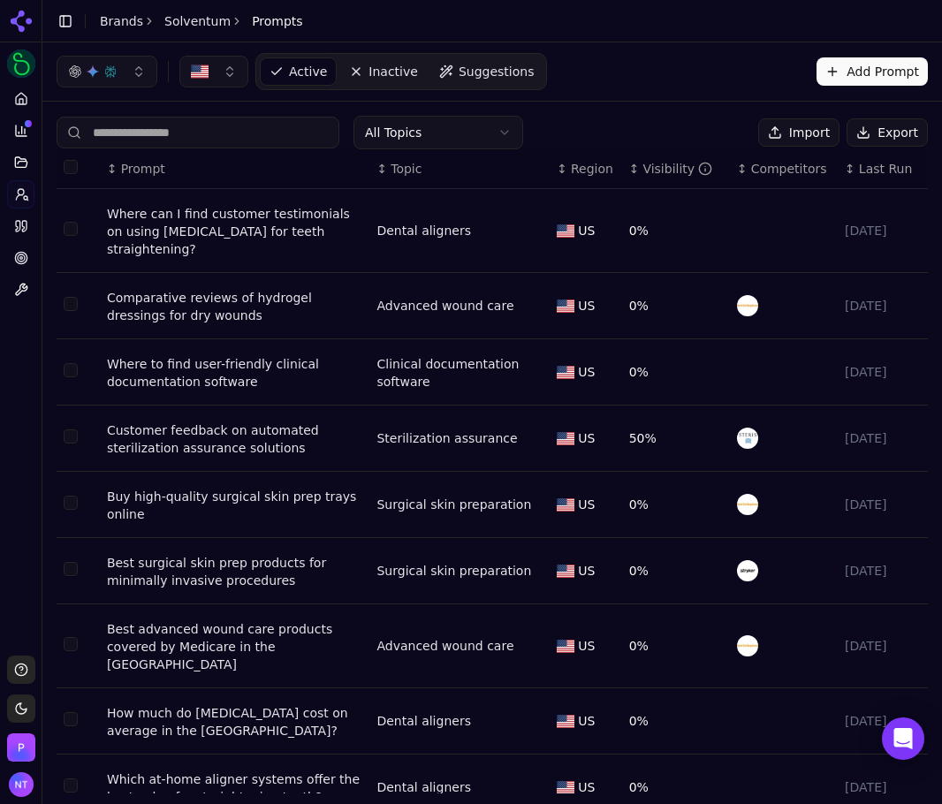
click at [878, 126] on button "Export" at bounding box center [887, 132] width 81 height 28
drag, startPoint x: 111, startPoint y: 26, endPoint x: 141, endPoint y: 29, distance: 30.3
click at [111, 26] on link "Brands" at bounding box center [121, 21] width 43 height 14
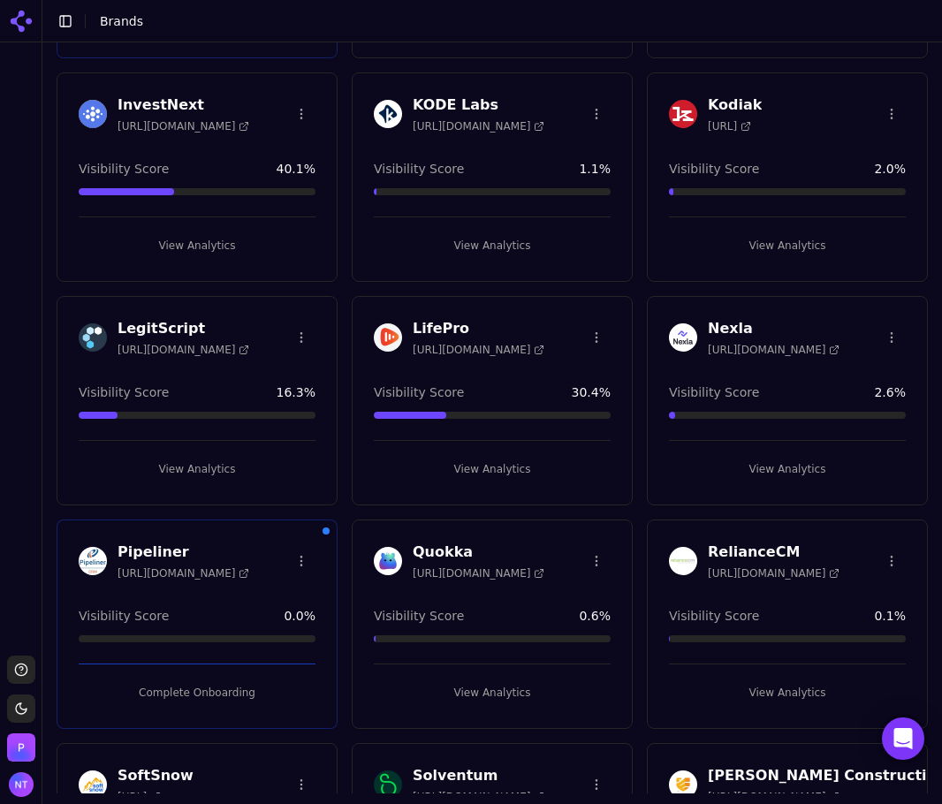
scroll to position [1237, 0]
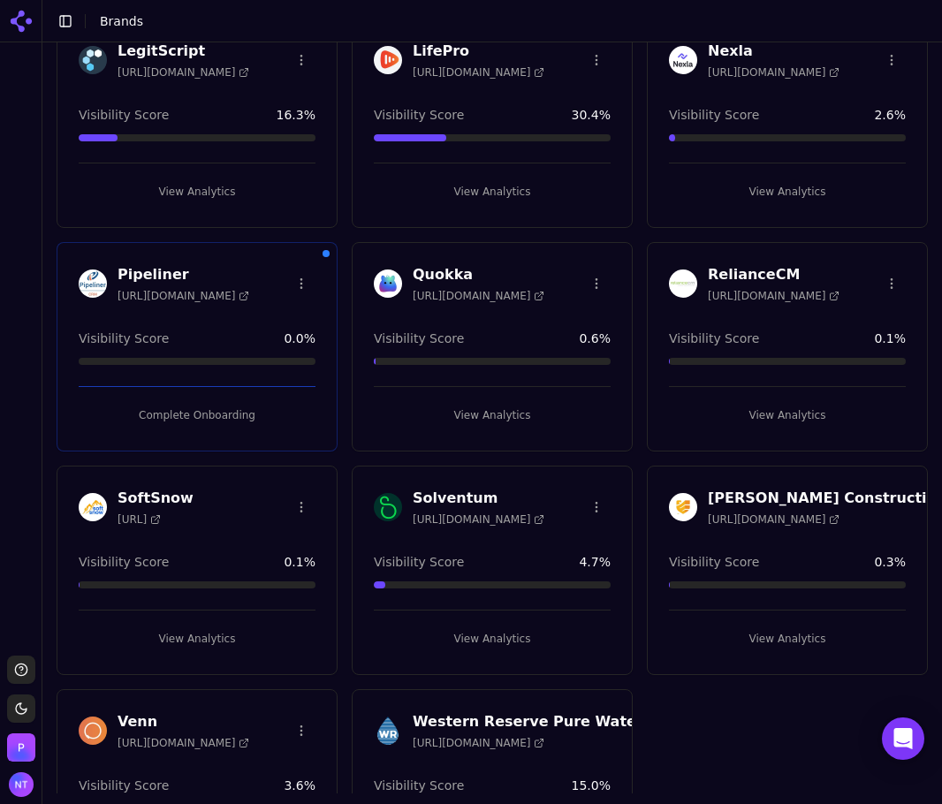
click at [808, 643] on button "View Analytics" at bounding box center [787, 639] width 237 height 28
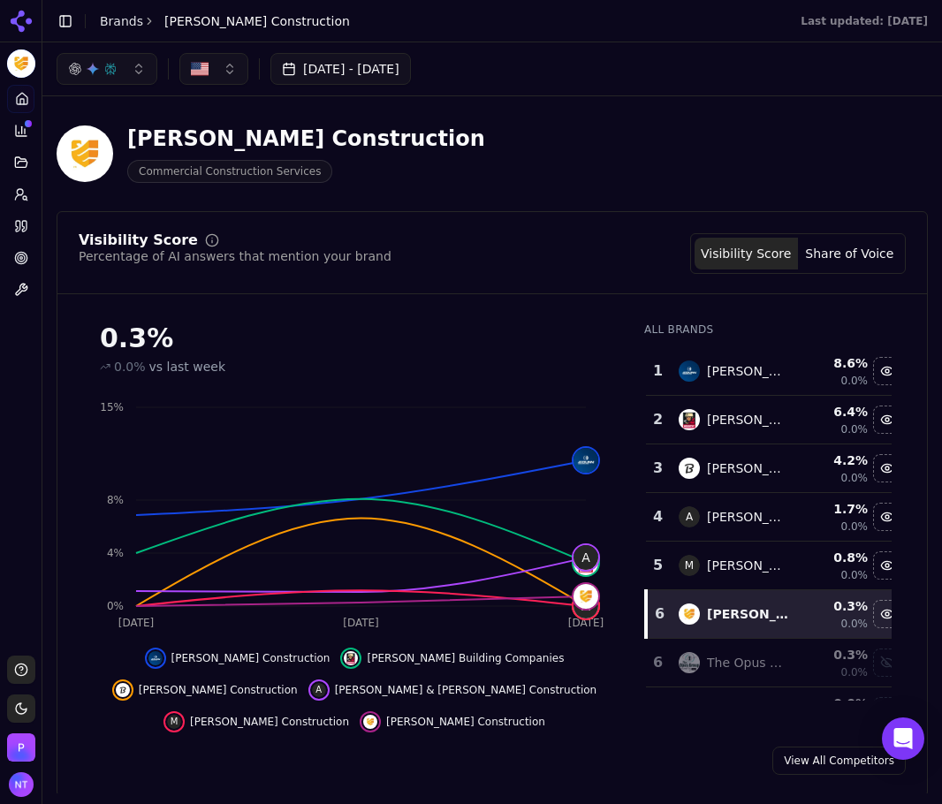
click at [844, 255] on button "Share of Voice" at bounding box center [849, 254] width 103 height 32
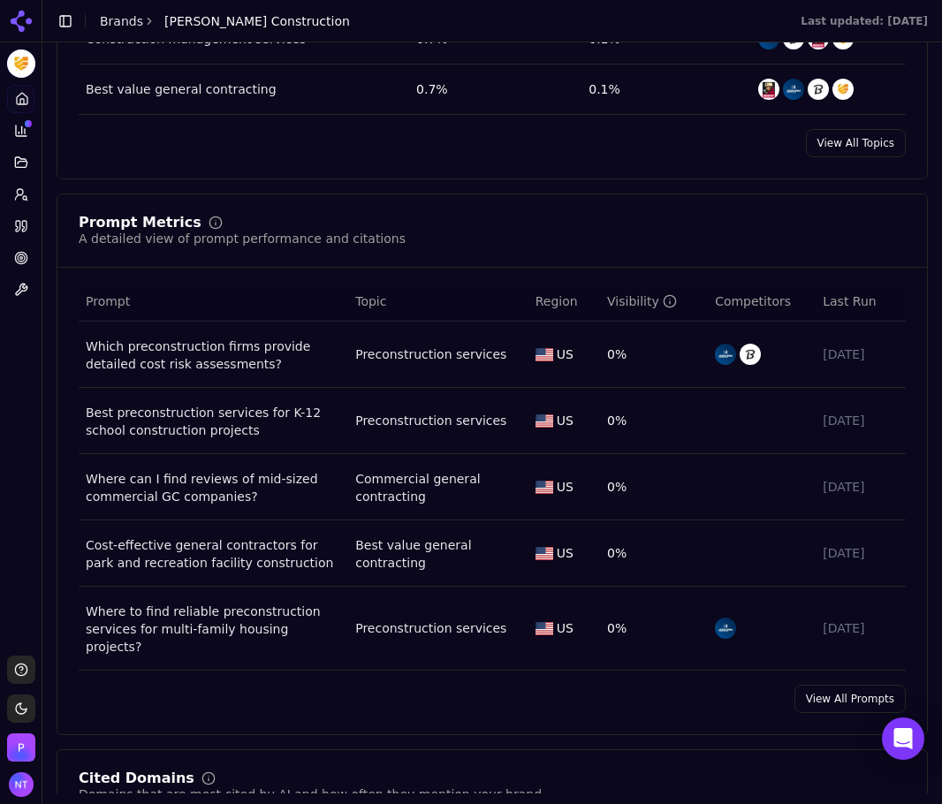
scroll to position [1057, 0]
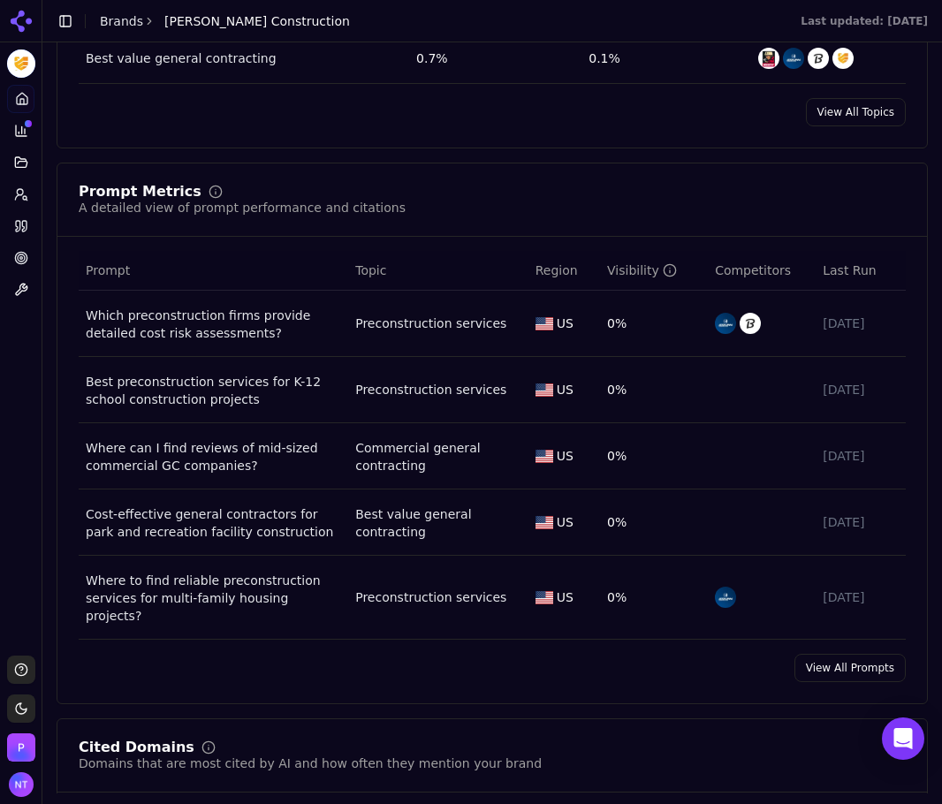
click at [859, 654] on link "View All Prompts" at bounding box center [850, 668] width 111 height 28
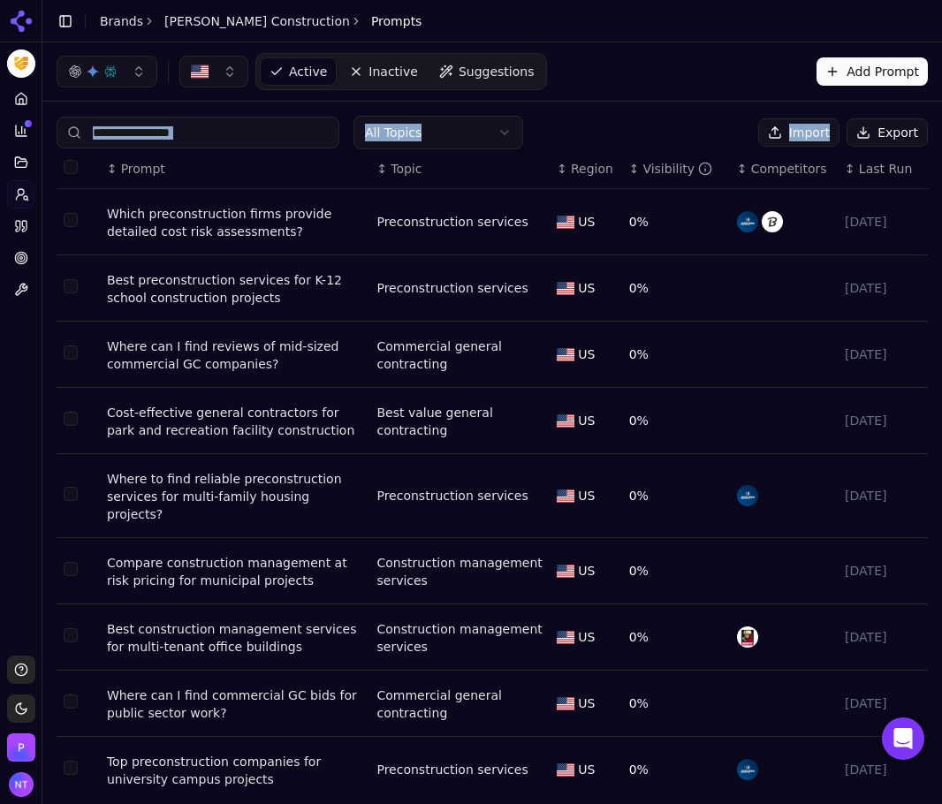
drag, startPoint x: 926, startPoint y: 95, endPoint x: 935, endPoint y: 111, distance: 19.0
click at [935, 111] on div "Active Inactive Suggestions Add Prompt All Topics Import Export ↕ Prompt ↕ Topi…" at bounding box center [492, 417] width 900 height 751
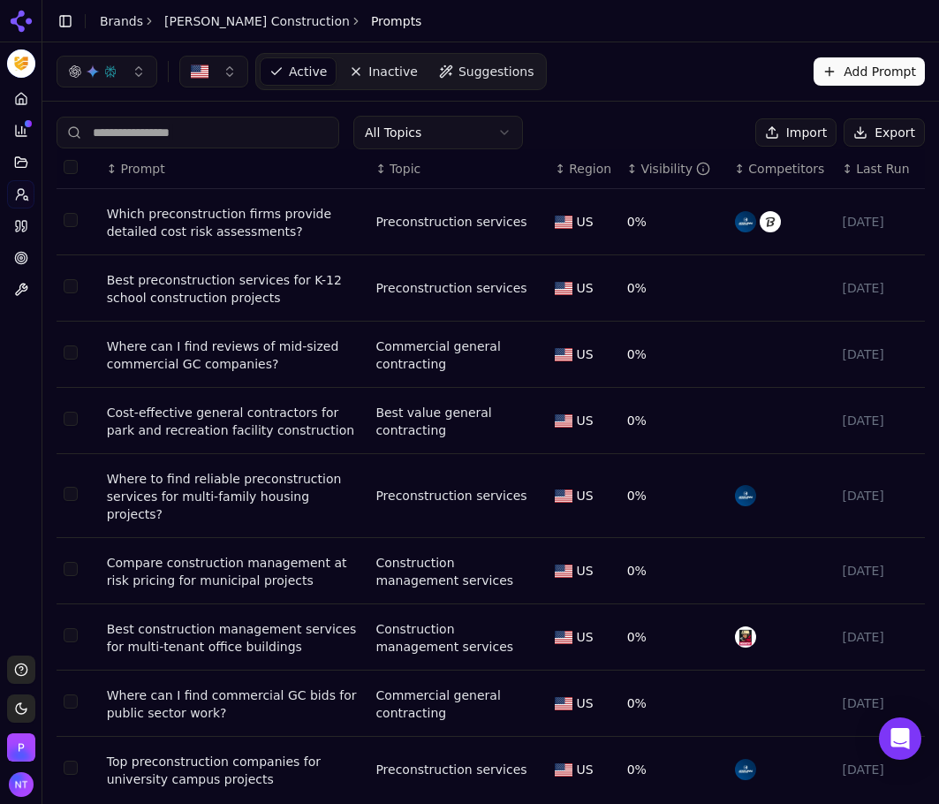
click at [52, 400] on div "All Topics Import Export ↕ Prompt ↕ Topic ↕ Region ↕ Visibility ↕ Competitors ↕…" at bounding box center [490, 514] width 897 height 825
click at [22, 393] on div "Platform Home Competition Topics Prompts Citations Optimize Toolbox" at bounding box center [21, 363] width 42 height 571
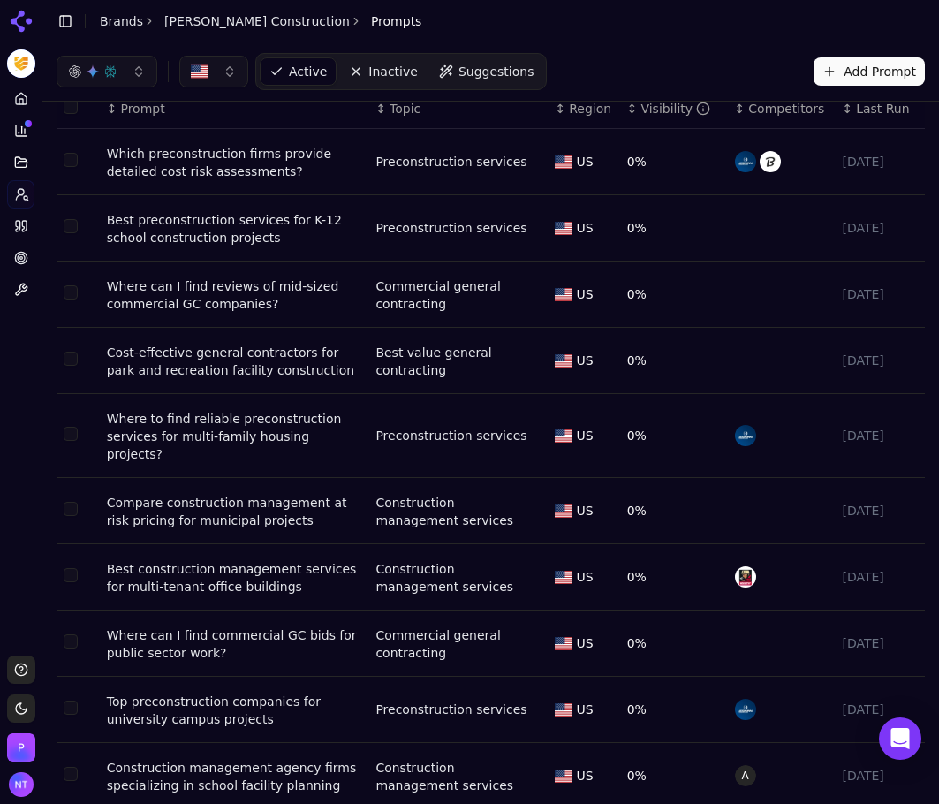
scroll to position [56, 0]
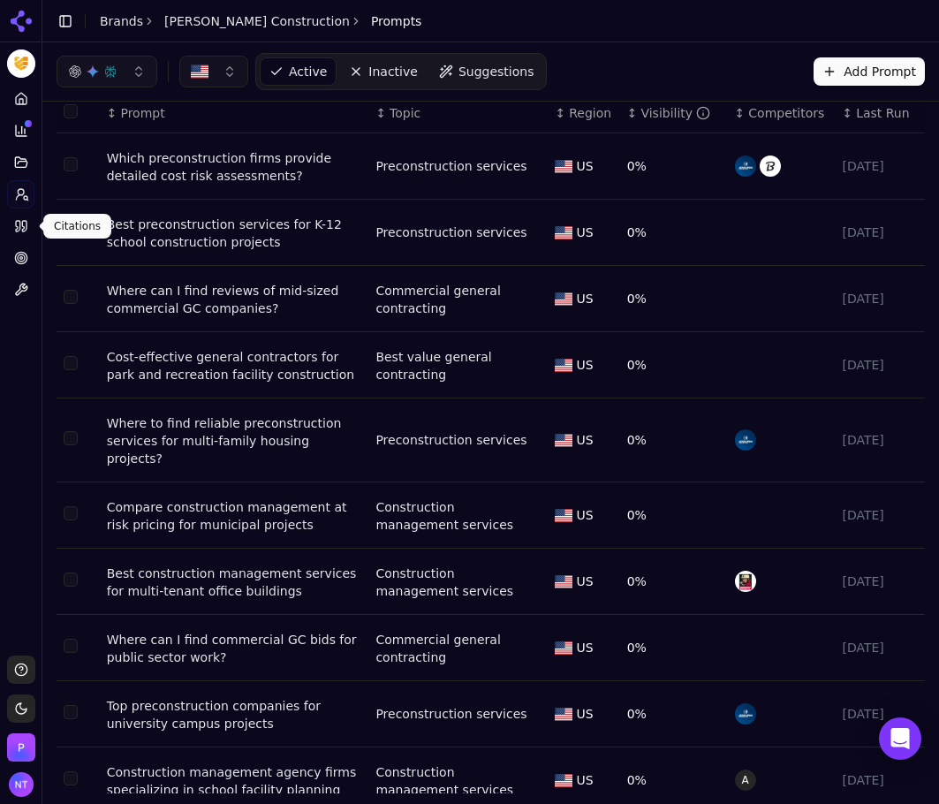
click at [28, 228] on link "Citations" at bounding box center [20, 226] width 27 height 28
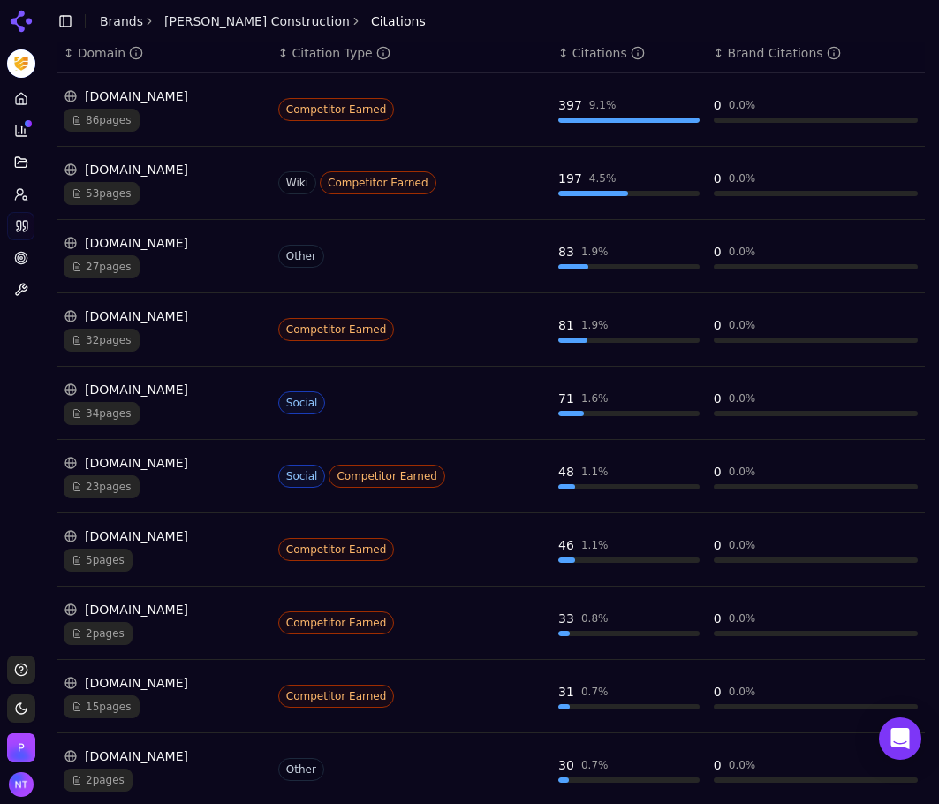
scroll to position [348, 0]
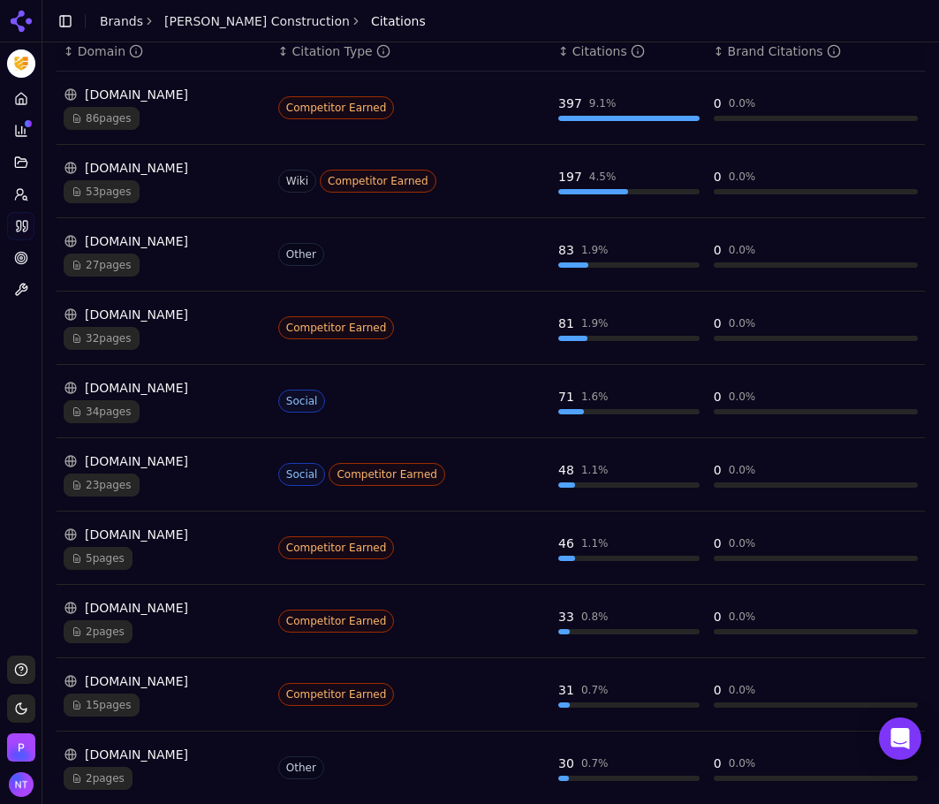
click at [32, 392] on div "Platform Home Competition Topics Prompts Citations Optimize Toolbox" at bounding box center [21, 363] width 42 height 571
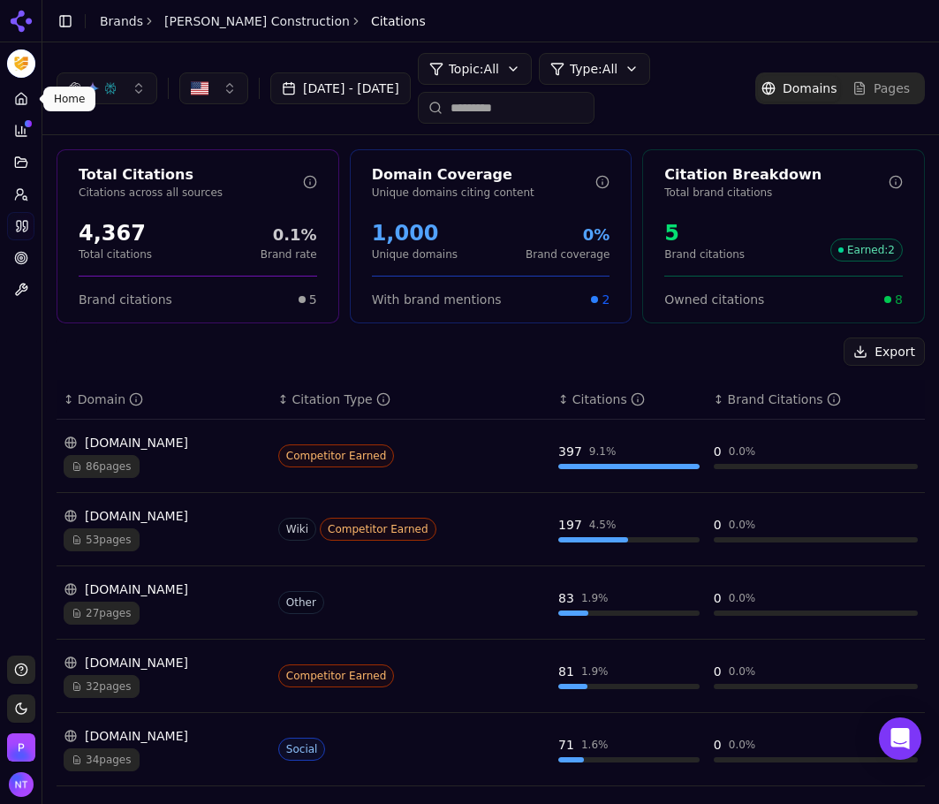
click at [23, 101] on icon at bounding box center [21, 101] width 4 height 5
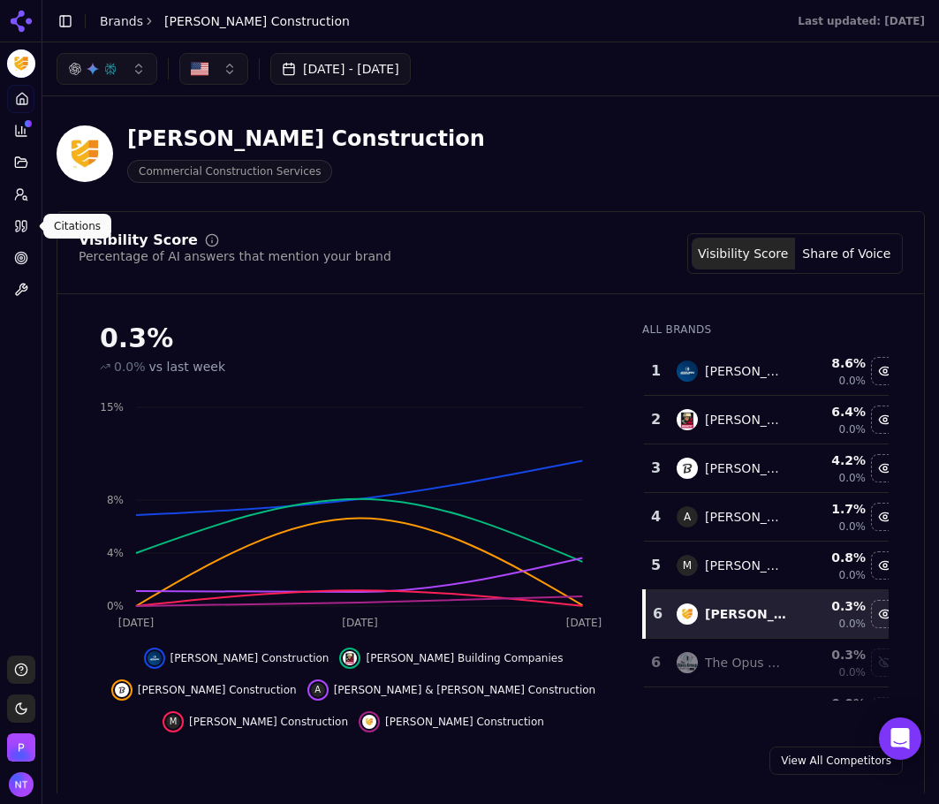
click at [25, 224] on icon at bounding box center [21, 226] width 14 height 14
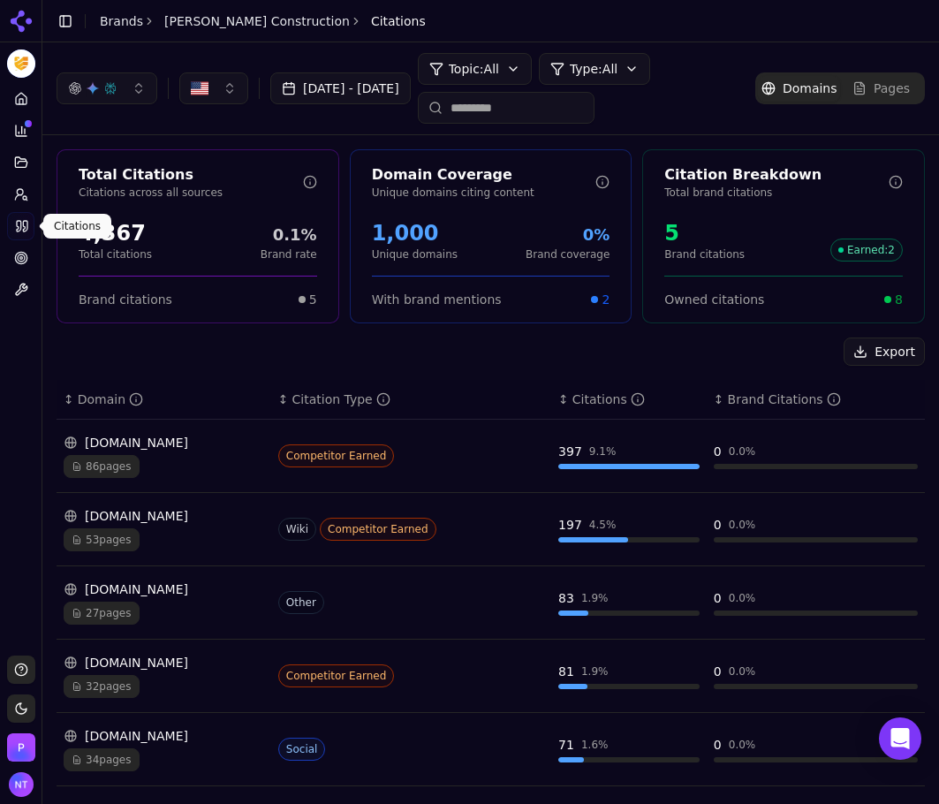
click at [42, 389] on button "Toggle Sidebar" at bounding box center [41, 402] width 14 height 804
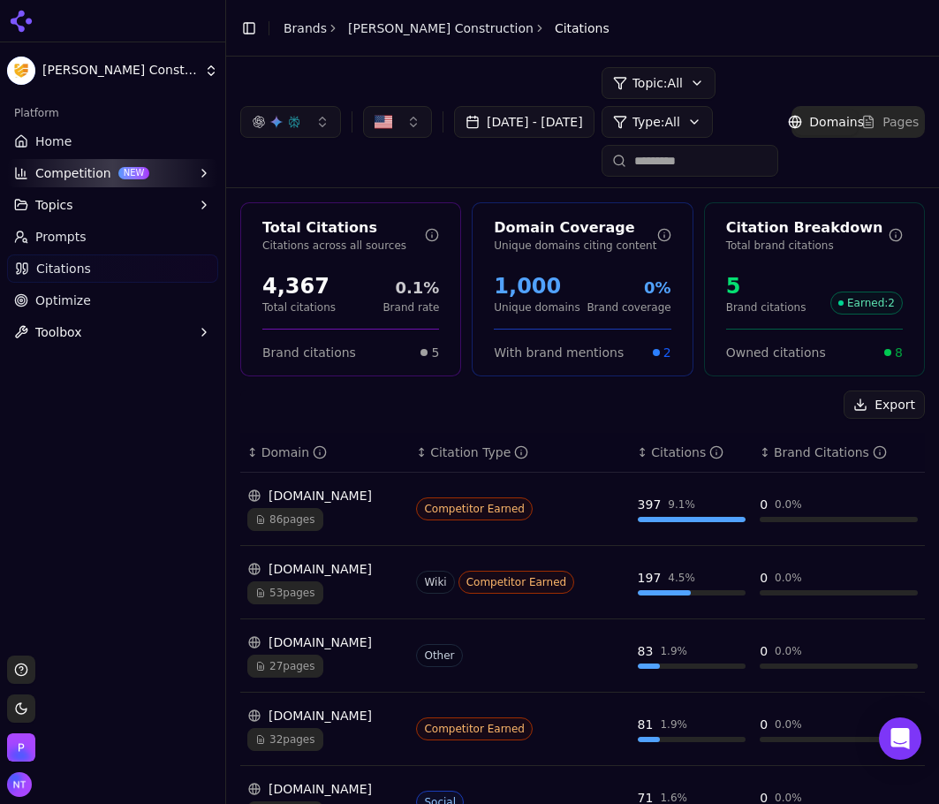
click at [76, 551] on div "Platform Home Competition NEW Topics Prompts Citations Optimize Toolbox" at bounding box center [112, 370] width 225 height 557
click at [115, 641] on div "Platform Home Competition NEW Topics Prompts Citations Optimize Toolbox" at bounding box center [112, 370] width 225 height 557
click at [95, 243] on link "Prompts" at bounding box center [112, 237] width 211 height 28
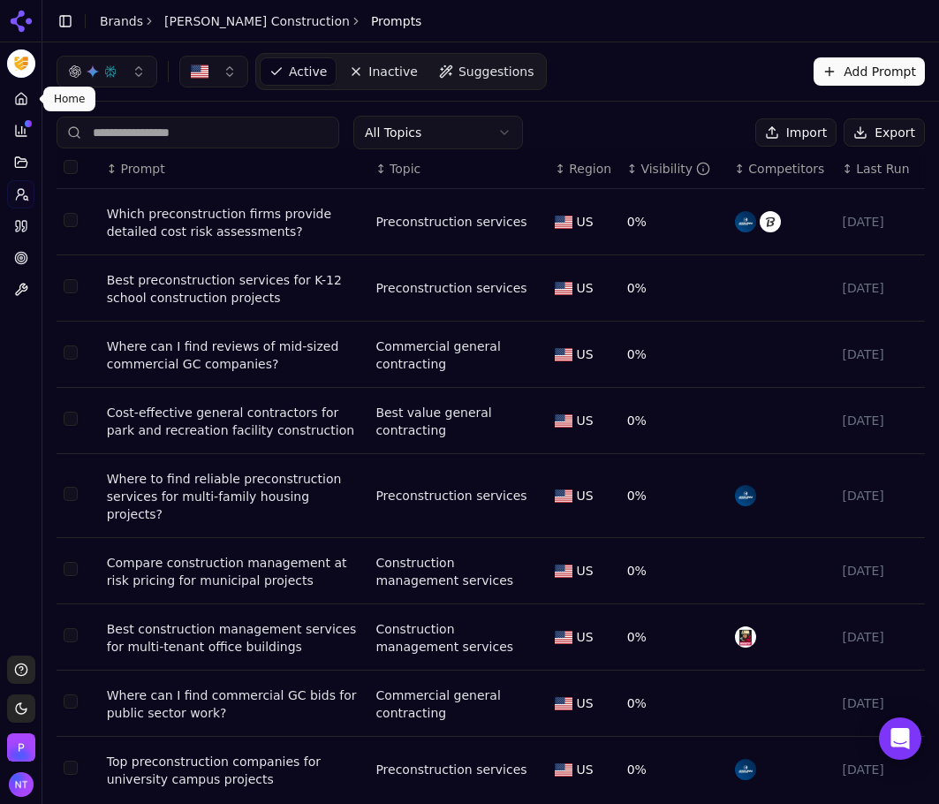
drag, startPoint x: 22, startPoint y: 100, endPoint x: 920, endPoint y: 318, distance: 924.1
click at [22, 100] on icon at bounding box center [21, 99] width 14 height 14
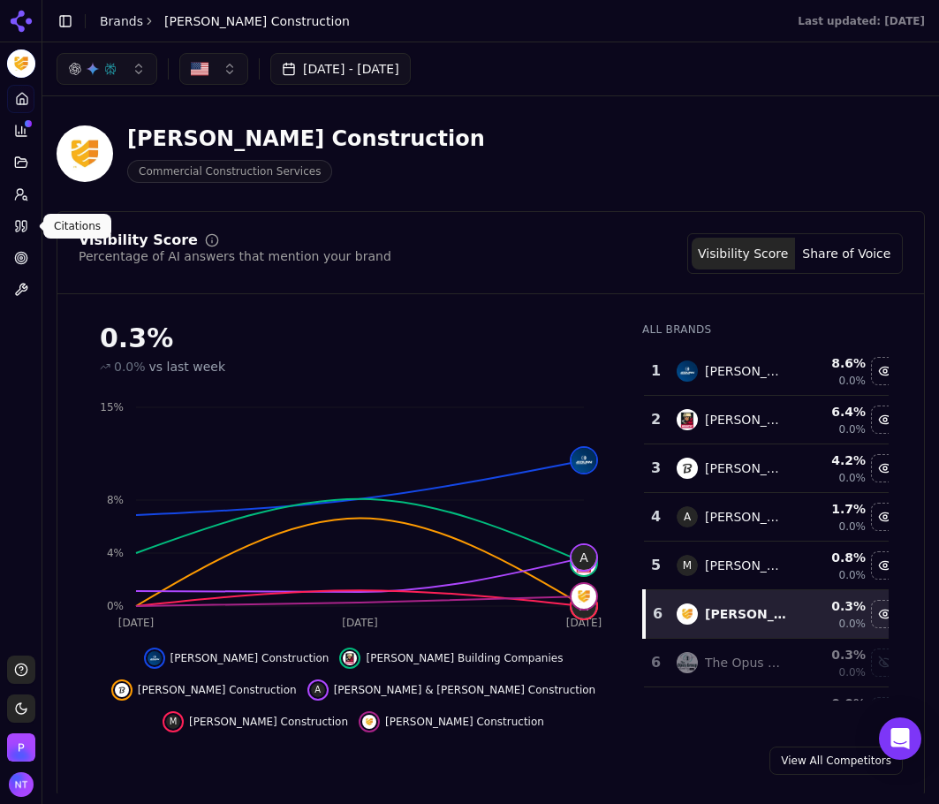
drag, startPoint x: 7, startPoint y: 217, endPoint x: 44, endPoint y: 224, distance: 37.8
click at [7, 217] on link "Citations" at bounding box center [20, 226] width 27 height 28
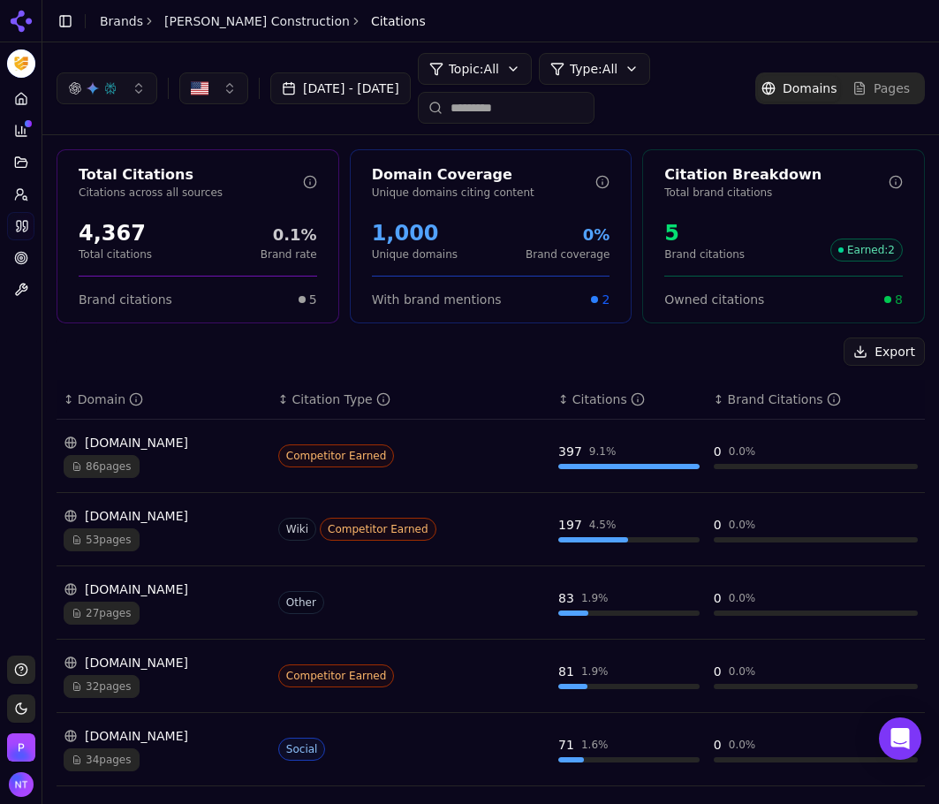
click at [15, 208] on link "Prompts" at bounding box center [20, 194] width 27 height 28
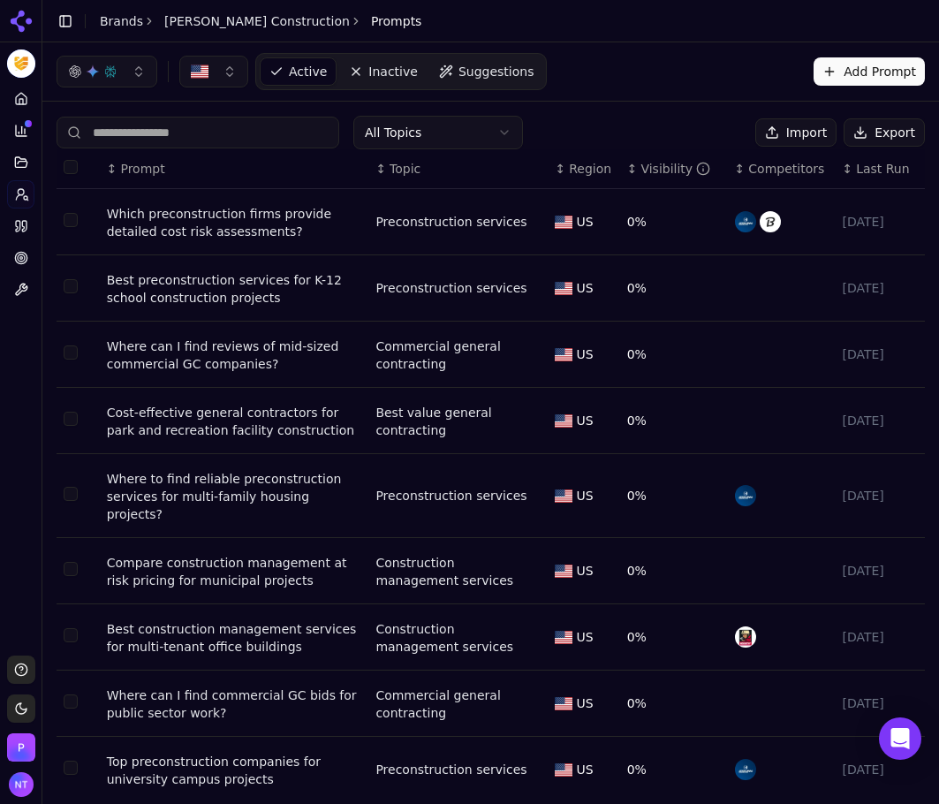
click at [894, 128] on button "Export" at bounding box center [884, 132] width 81 height 28
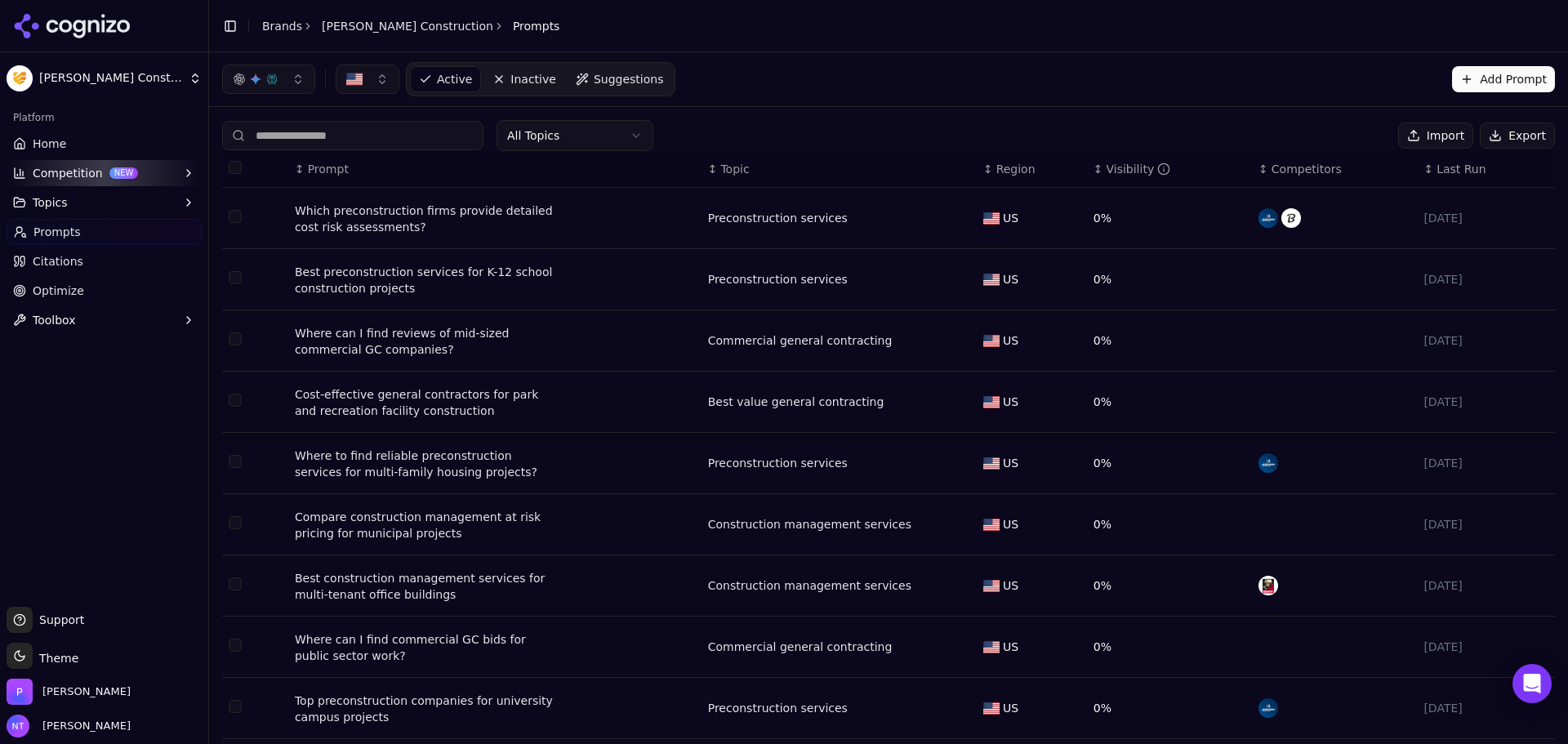
click at [271, 25] on link "Brands" at bounding box center [282, 26] width 40 height 13
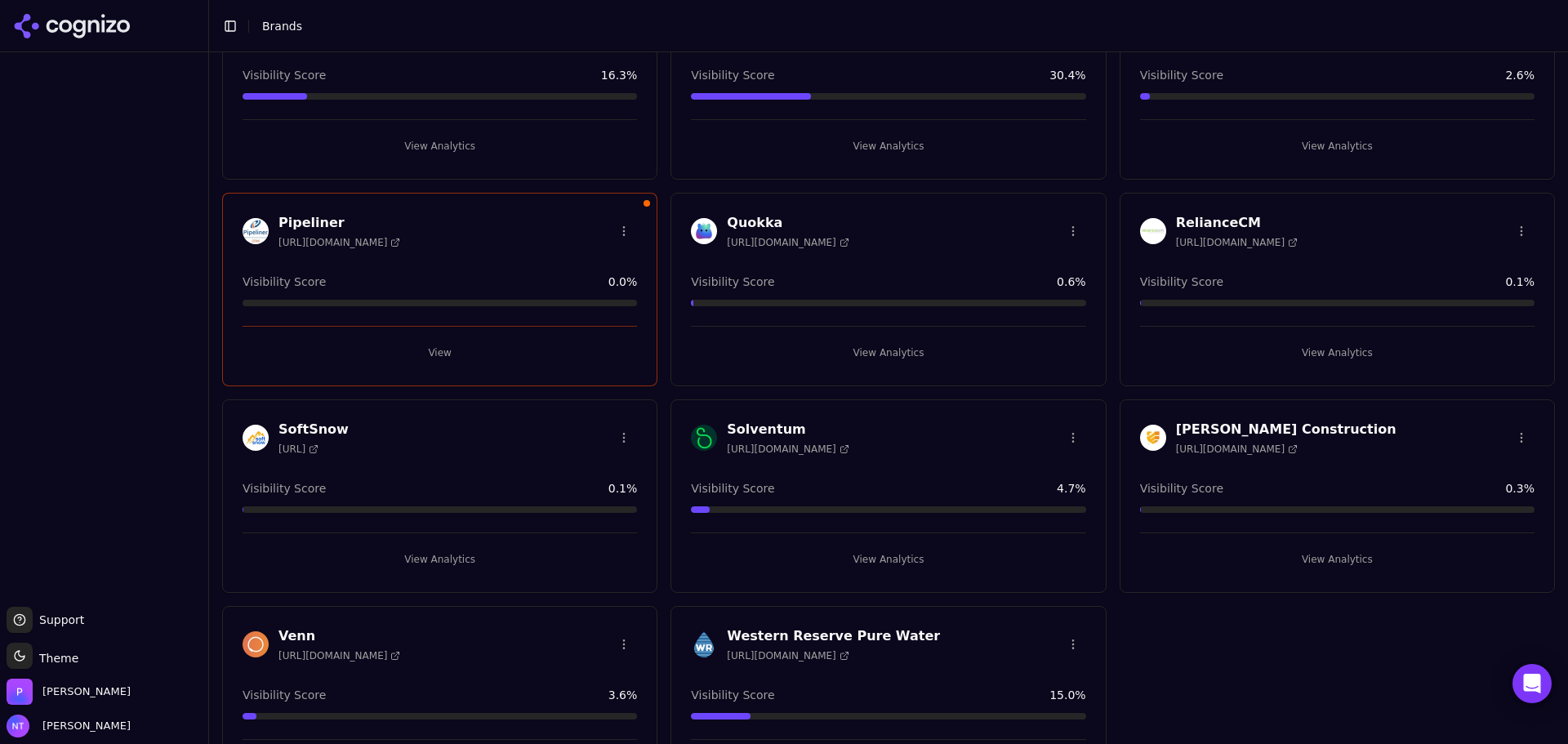
scroll to position [1256, 0]
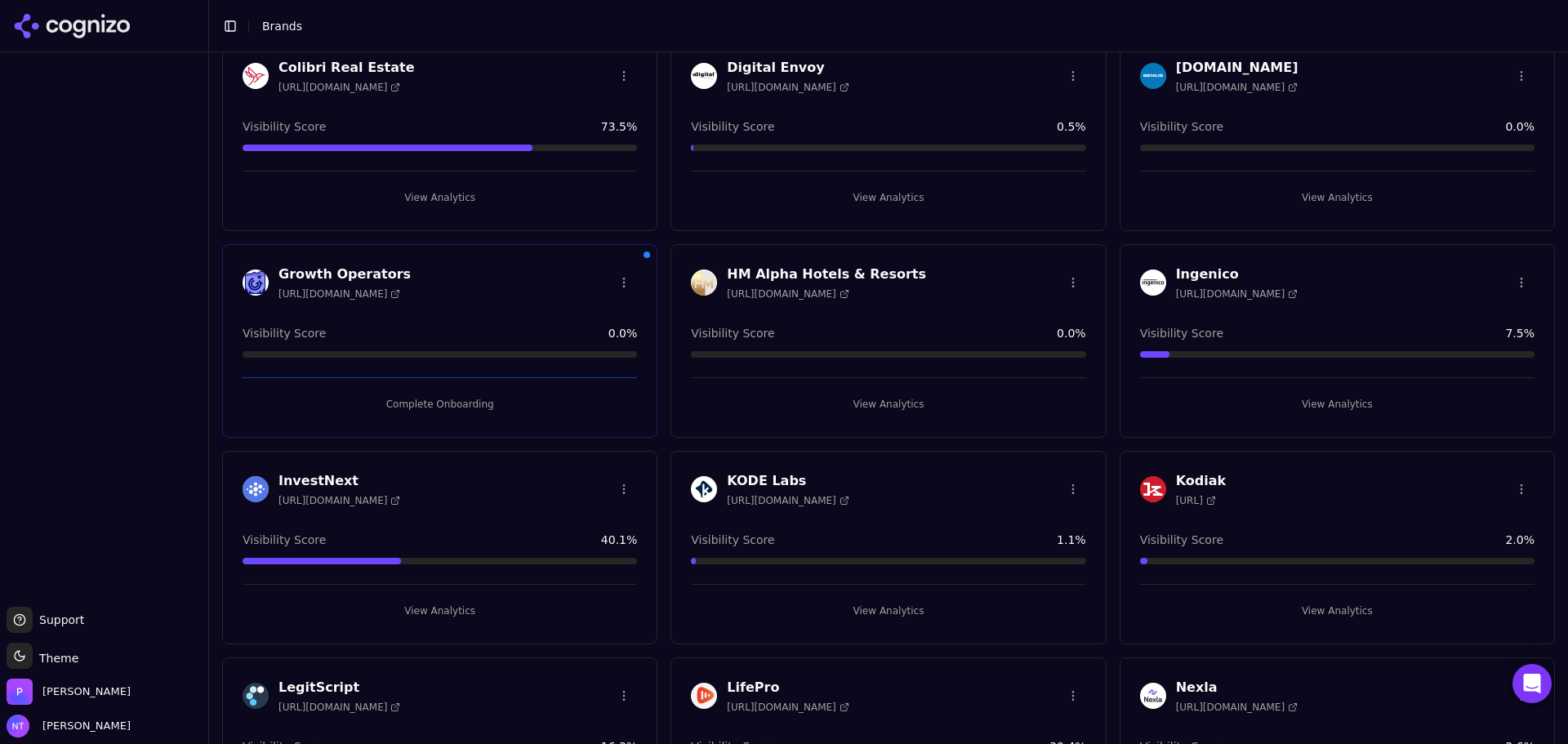
scroll to position [358, 0]
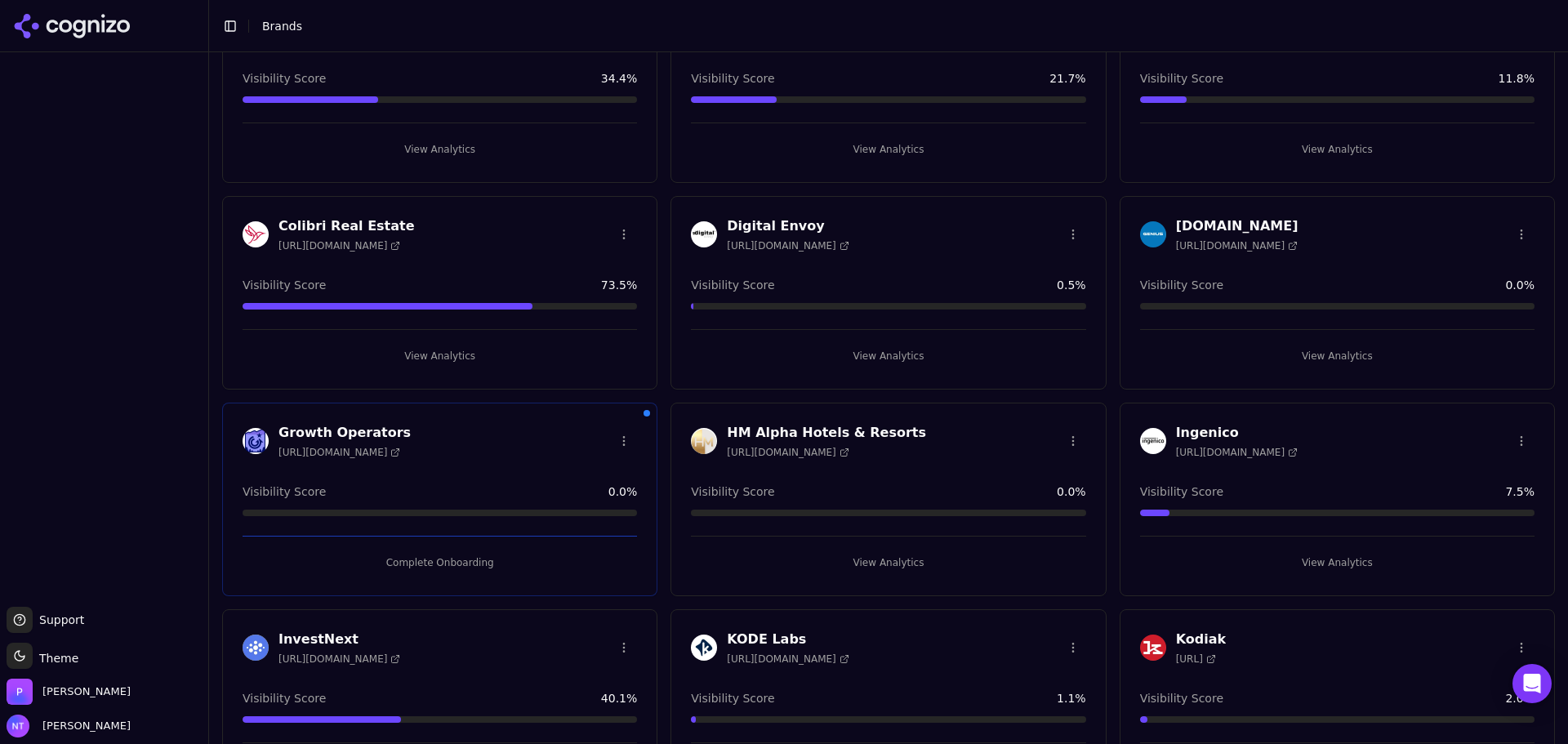
click at [771, 219] on h3 "Digital Envoy" at bounding box center [788, 226] width 122 height 19
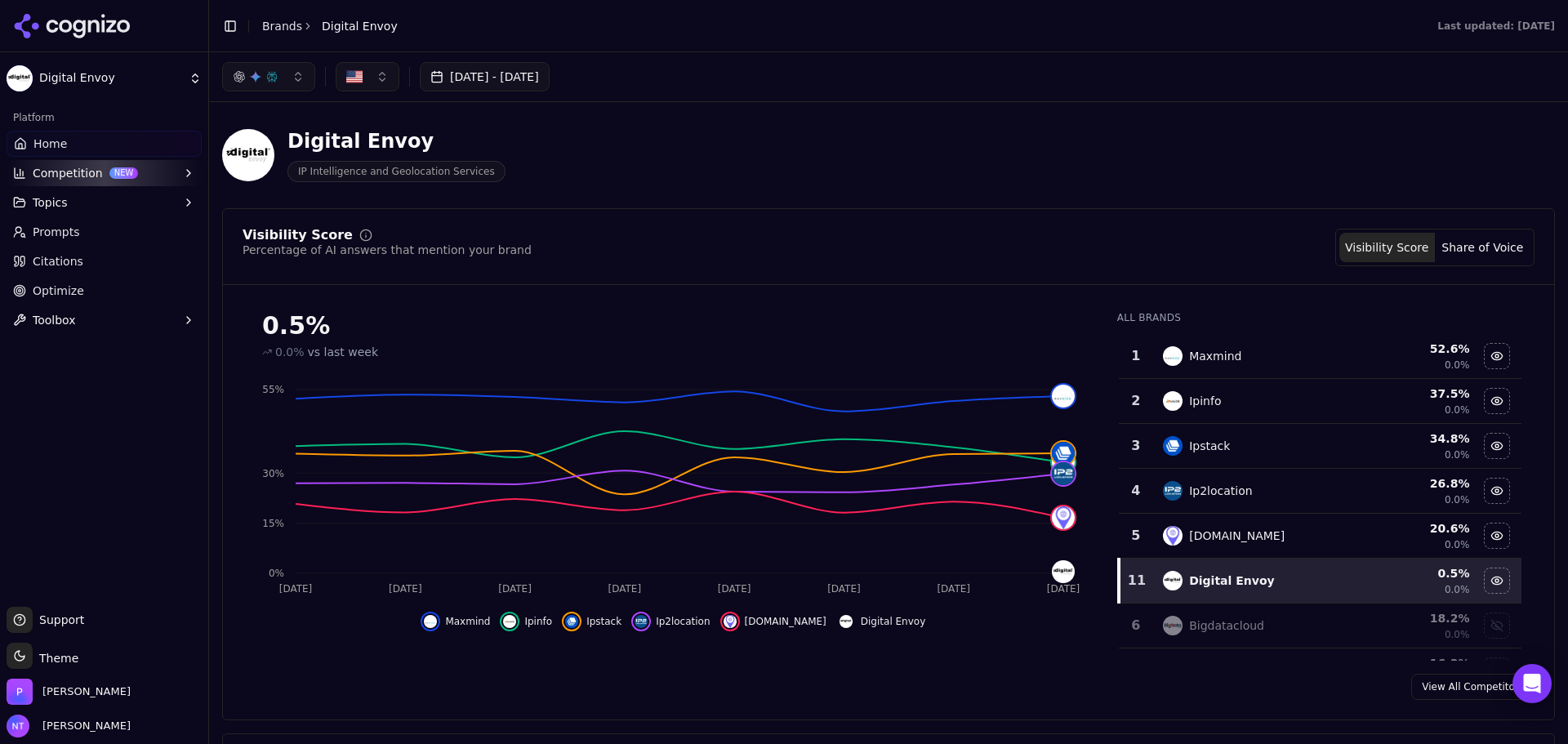
click at [854, 68] on div "[DATE] - [DATE]" at bounding box center [888, 77] width 1332 height 30
